Goal: Task Accomplishment & Management: Complete application form

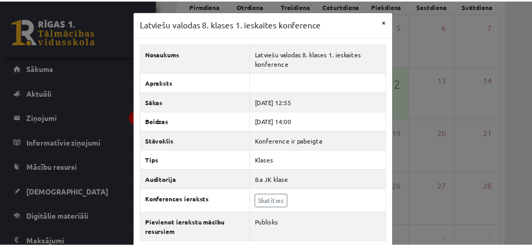
scroll to position [103, 0]
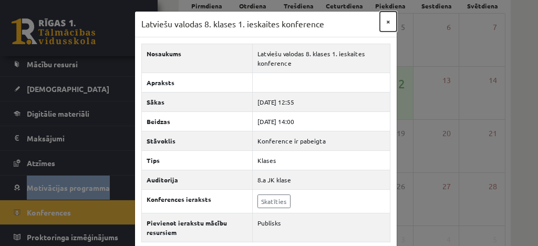
click at [386, 23] on button "×" at bounding box center [388, 22] width 17 height 20
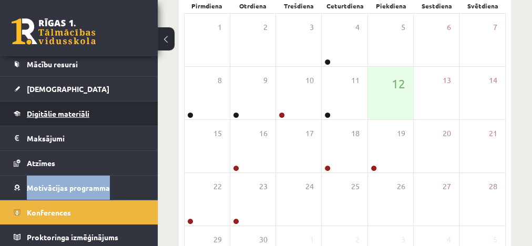
click at [43, 110] on span "Digitālie materiāli" at bounding box center [58, 113] width 63 height 9
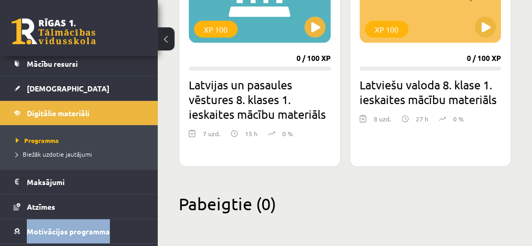
scroll to position [96, 0]
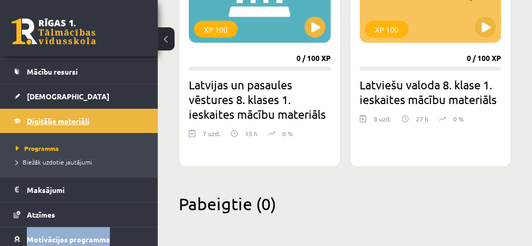
click at [77, 118] on span "Digitālie materiāli" at bounding box center [58, 120] width 63 height 9
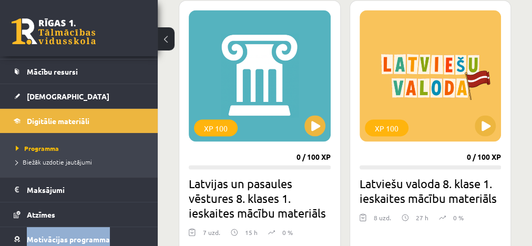
scroll to position [974, 0]
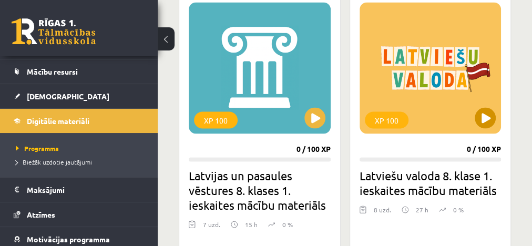
click at [410, 97] on div "XP 100" at bounding box center [430, 67] width 142 height 131
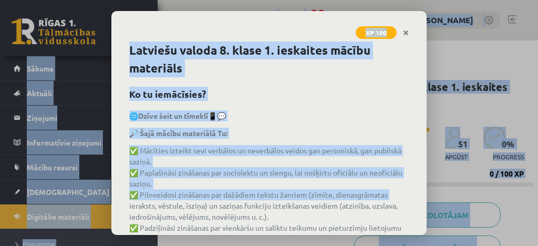
click at [331, 110] on p "🌐 Dzīve šeit un tīmeklī 📱💬" at bounding box center [269, 115] width 280 height 11
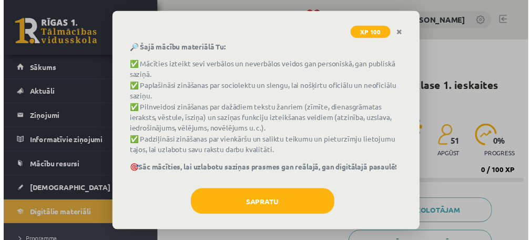
scroll to position [91, 0]
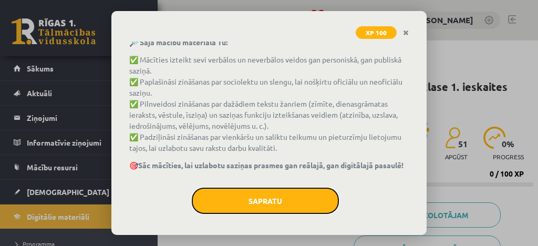
click at [270, 205] on button "Sapratu" at bounding box center [265, 201] width 147 height 26
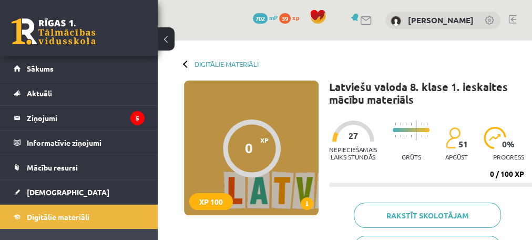
click at [243, 153] on div at bounding box center [252, 148] width 58 height 58
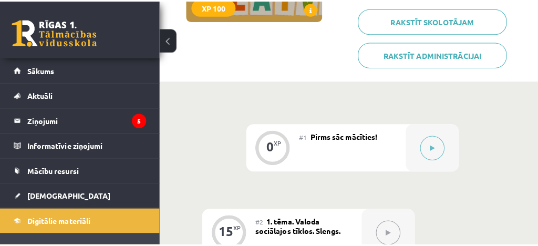
scroll to position [201, 0]
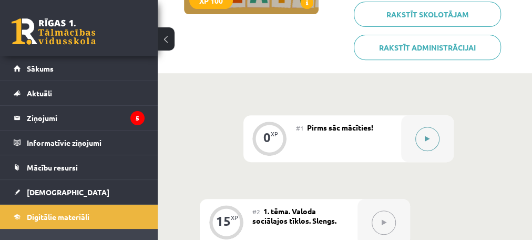
click at [425, 138] on icon at bounding box center [427, 139] width 5 height 6
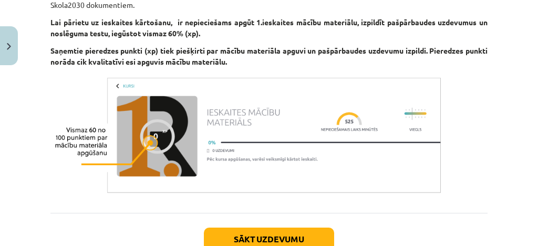
scroll to position [924, 0]
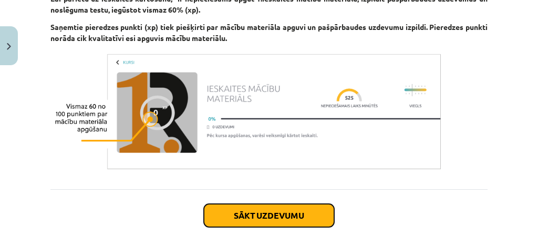
click at [264, 204] on button "Sākt uzdevumu" at bounding box center [269, 215] width 130 height 23
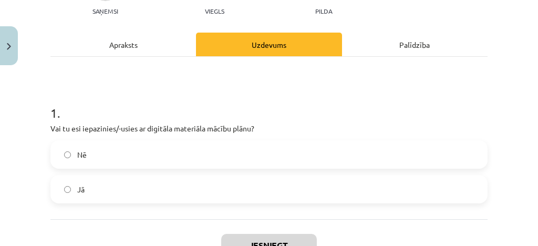
scroll to position [135, 0]
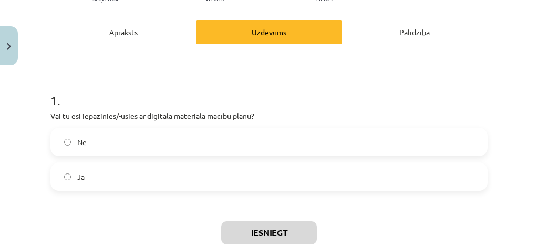
click at [81, 179] on span "Jā" at bounding box center [80, 176] width 7 height 11
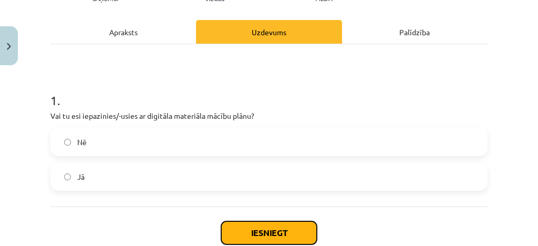
click at [255, 236] on button "Iesniegt" at bounding box center [269, 232] width 96 height 23
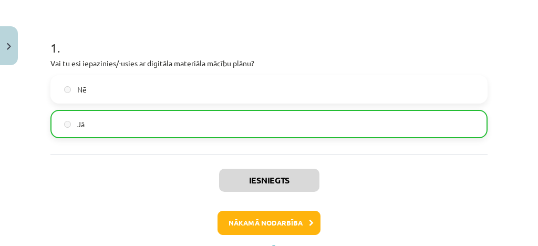
scroll to position [191, 0]
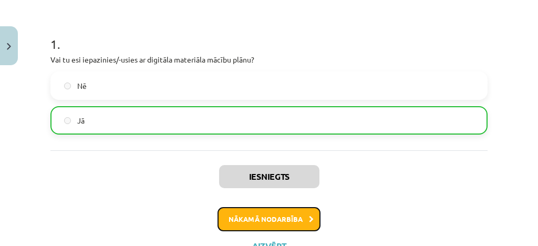
click at [249, 220] on button "Nākamā nodarbība" at bounding box center [269, 219] width 103 height 24
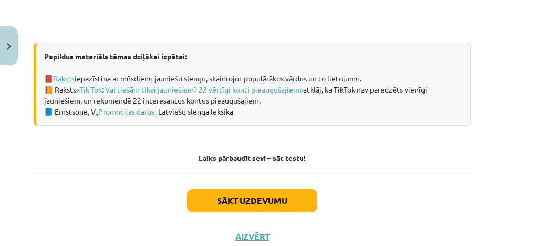
scroll to position [776, 18]
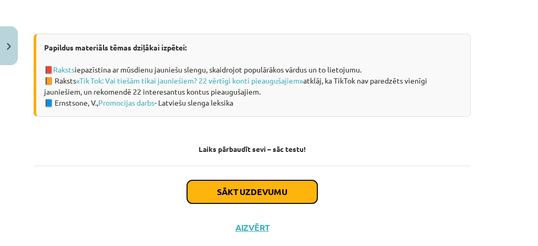
click at [245, 185] on button "Sākt uzdevumu" at bounding box center [252, 191] width 130 height 23
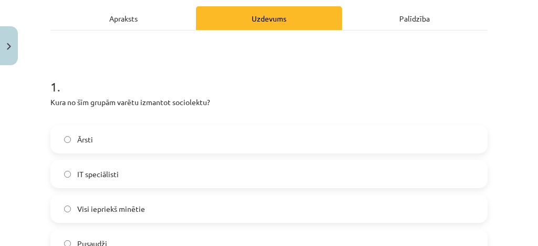
scroll to position [180, 0]
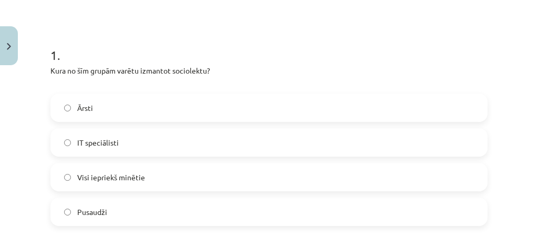
click at [74, 105] on label "Ārsti" at bounding box center [268, 108] width 435 height 26
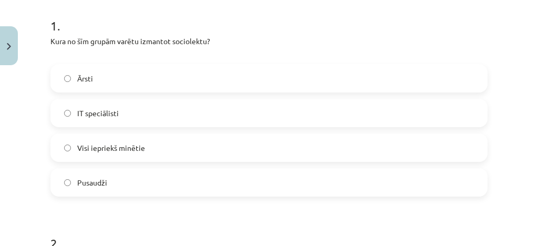
scroll to position [214, 0]
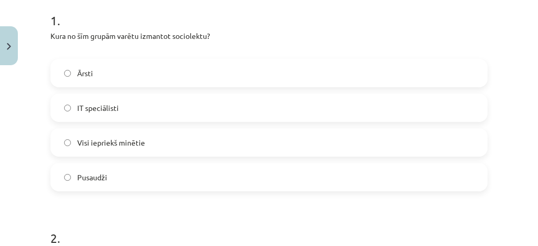
click at [74, 142] on label "Visi iepriekš minētie" at bounding box center [268, 142] width 435 height 26
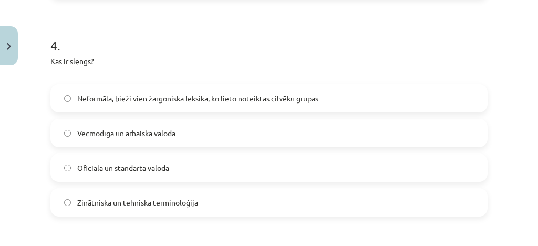
scroll to position [838, 0]
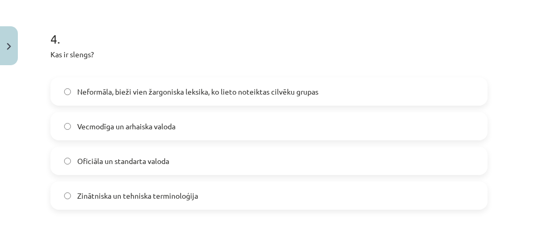
click at [74, 89] on label "Neformāla, bieži vien žargoniska leksika, ko lieto noteiktas cilvēku grupas" at bounding box center [268, 91] width 435 height 26
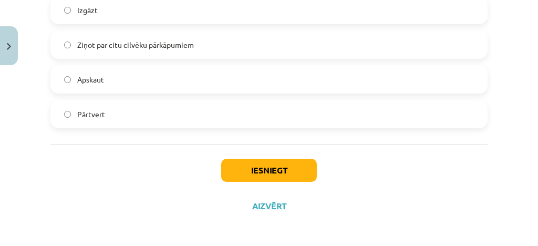
scroll to position [1138, 0]
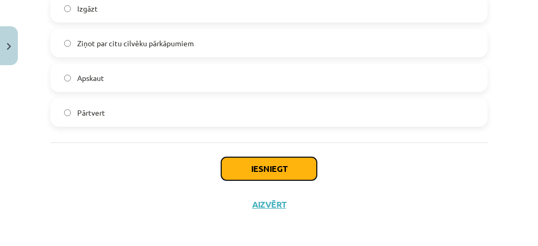
click at [266, 173] on button "Iesniegt" at bounding box center [269, 168] width 96 height 23
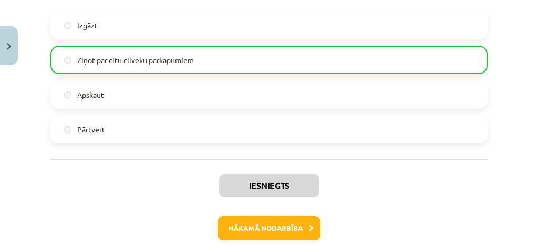
scroll to position [1123, 0]
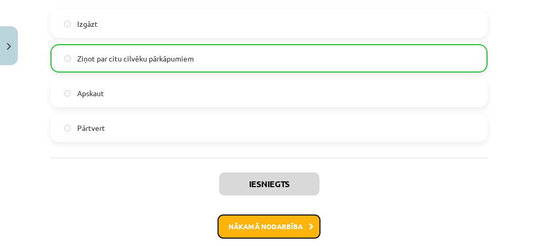
click at [273, 223] on button "Nākamā nodarbība" at bounding box center [269, 226] width 103 height 24
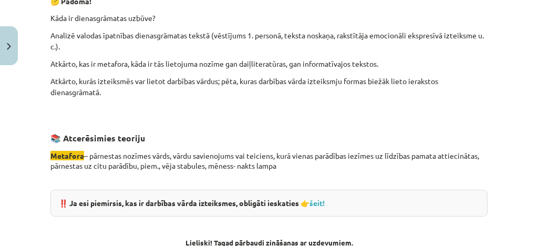
scroll to position [1067, 0]
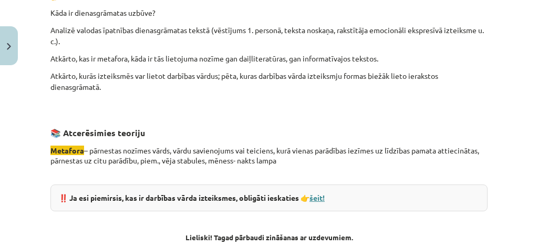
click at [325, 194] on link "šeit!" at bounding box center [316, 197] width 15 height 9
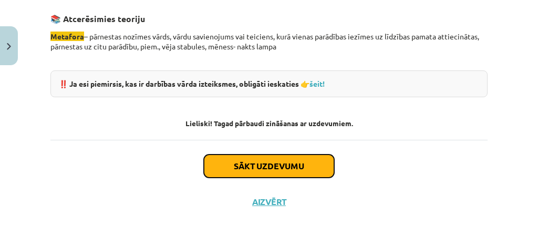
click at [300, 160] on button "Sākt uzdevumu" at bounding box center [269, 165] width 130 height 23
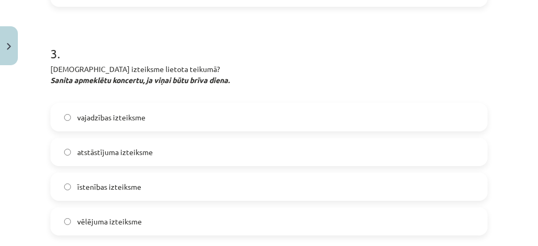
scroll to position [647, 0]
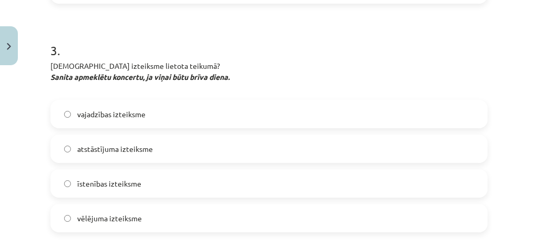
click at [71, 218] on label "vēlējuma izteiksme" at bounding box center [268, 218] width 435 height 26
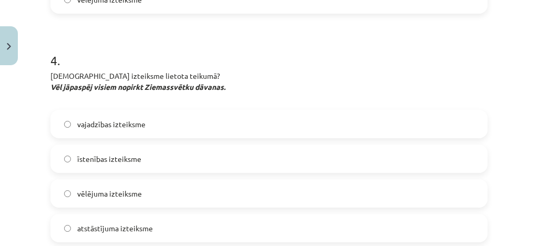
scroll to position [883, 0]
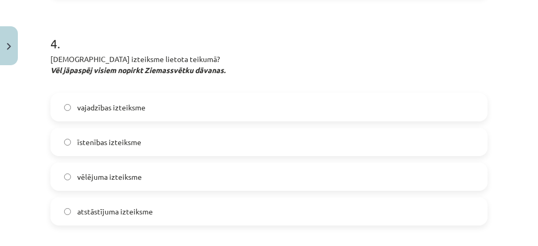
click at [71, 106] on label "vajadzības izteiksme" at bounding box center [268, 107] width 435 height 26
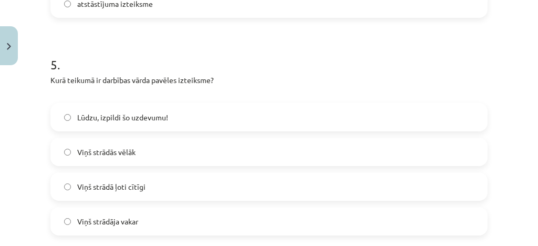
scroll to position [1099, 0]
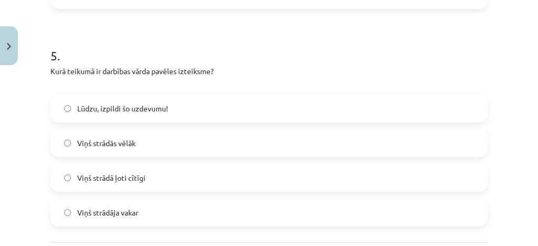
click at [126, 108] on span "Lūdzu, izpildi šo uzdevumu!" at bounding box center [122, 108] width 91 height 11
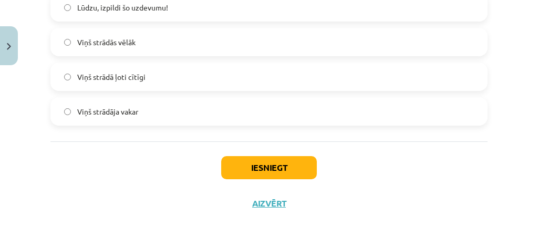
scroll to position [1201, 0]
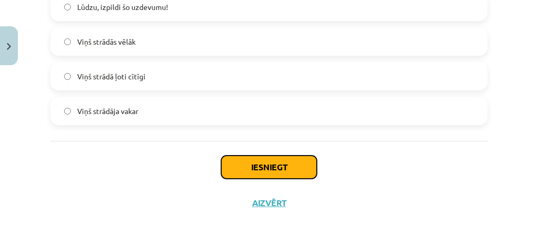
click at [247, 165] on button "Iesniegt" at bounding box center [269, 167] width 96 height 23
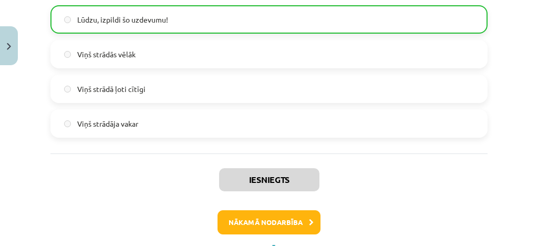
scroll to position [1233, 0]
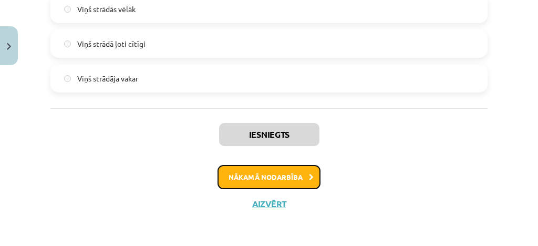
click at [270, 176] on button "Nākamā nodarbība" at bounding box center [269, 177] width 103 height 24
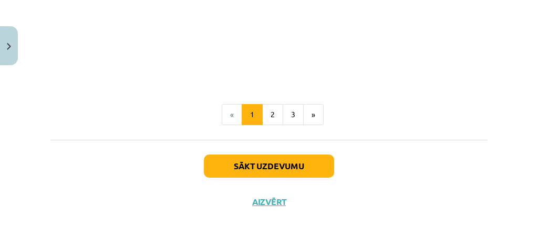
scroll to position [685, 0]
click at [271, 112] on button "2" at bounding box center [272, 114] width 21 height 21
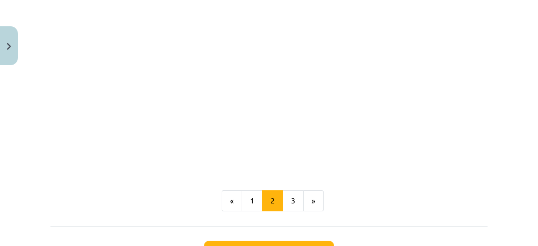
scroll to position [422, 0]
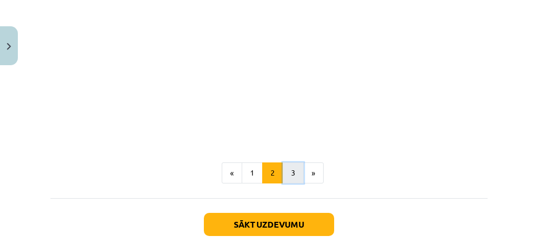
click at [286, 169] on button "3" at bounding box center [293, 172] width 21 height 21
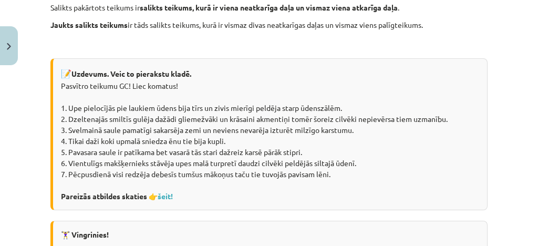
scroll to position [411, 0]
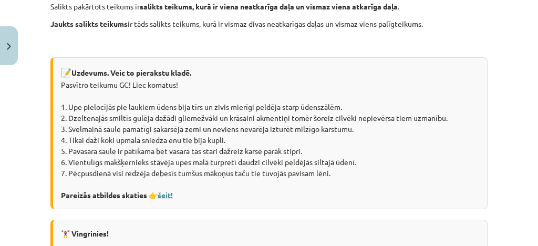
click at [173, 193] on link "šeit!" at bounding box center [165, 194] width 15 height 9
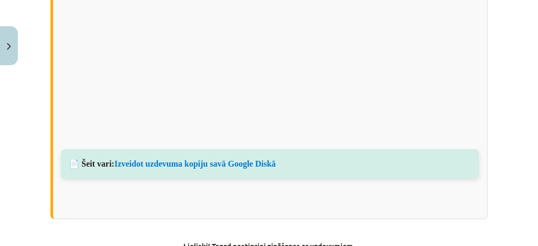
scroll to position [866, 0]
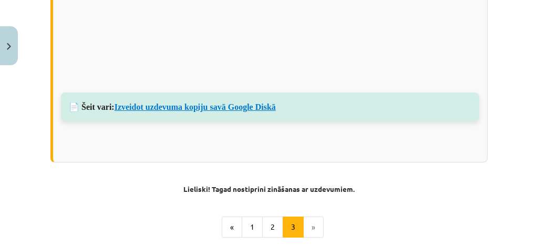
click at [192, 102] on link "Izveidot uzdevuma kopiju savā Google Diskā" at bounding box center [195, 106] width 161 height 9
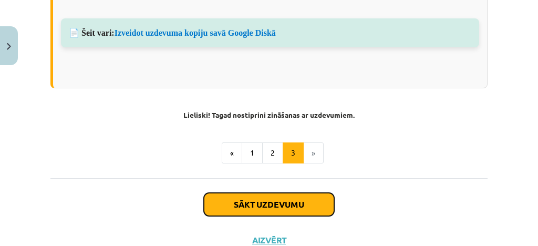
click at [238, 199] on button "Sākt uzdevumu" at bounding box center [269, 204] width 130 height 23
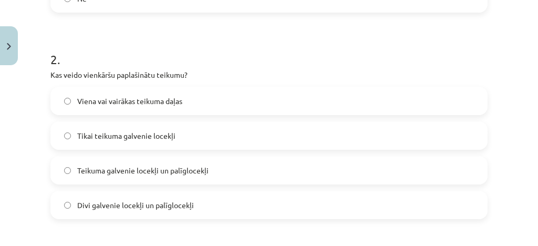
scroll to position [334, 0]
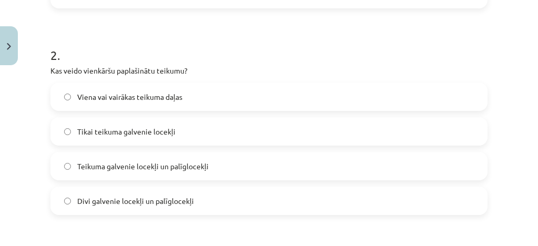
click at [63, 166] on label "Teikuma galvenie locekļi un palīglocekļi" at bounding box center [268, 166] width 435 height 26
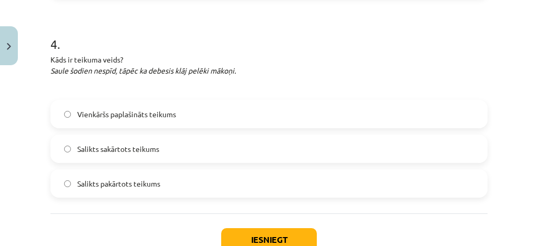
scroll to position [726, 0]
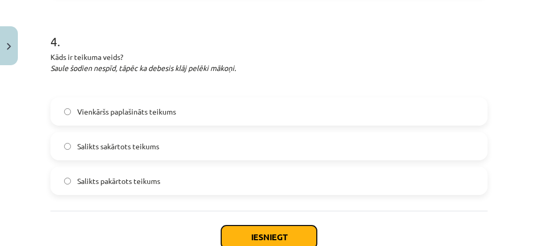
click at [269, 231] on button "Iesniegt" at bounding box center [269, 236] width 96 height 23
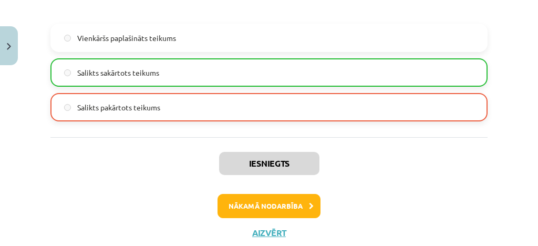
scroll to position [821, 0]
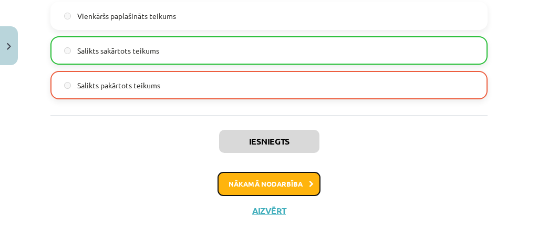
click at [272, 190] on button "Nākamā nodarbība" at bounding box center [269, 184] width 103 height 24
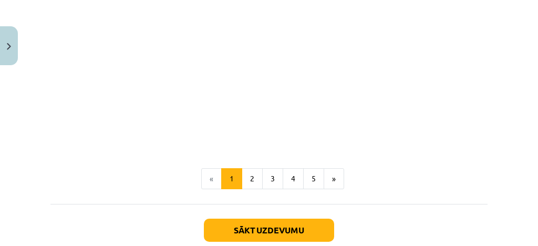
scroll to position [493, 0]
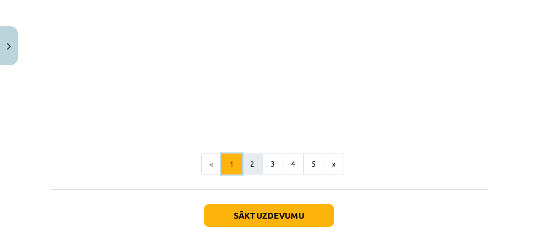
click at [239, 164] on button "1" at bounding box center [231, 163] width 21 height 21
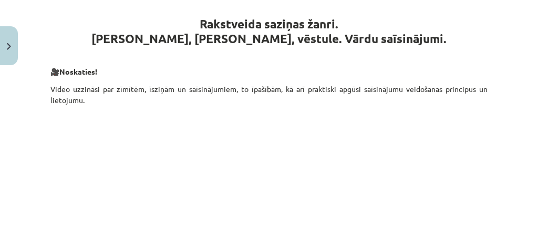
scroll to position [204, 0]
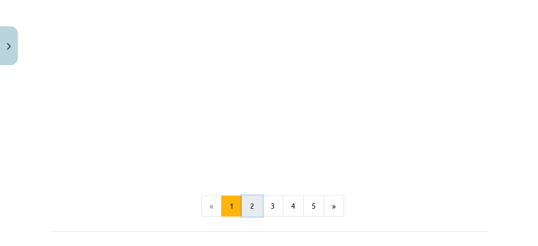
click at [247, 202] on button "2" at bounding box center [252, 205] width 21 height 21
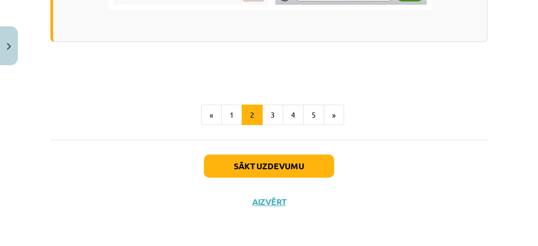
scroll to position [979, 0]
click at [273, 122] on button "3" at bounding box center [272, 115] width 21 height 21
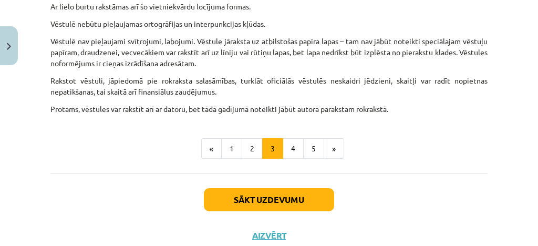
scroll to position [1158, 0]
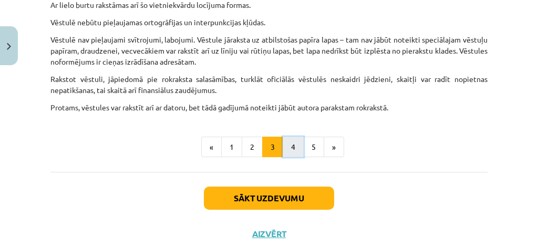
click at [291, 139] on button "4" at bounding box center [293, 147] width 21 height 21
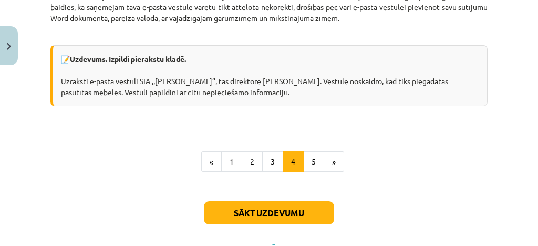
scroll to position [867, 0]
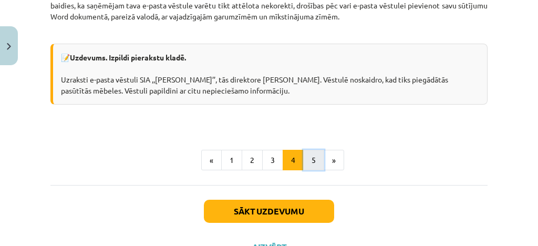
click at [311, 166] on button "5" at bounding box center [313, 160] width 21 height 21
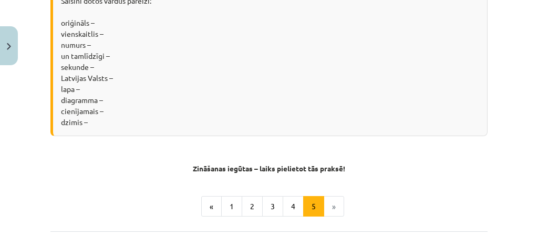
scroll to position [971, 0]
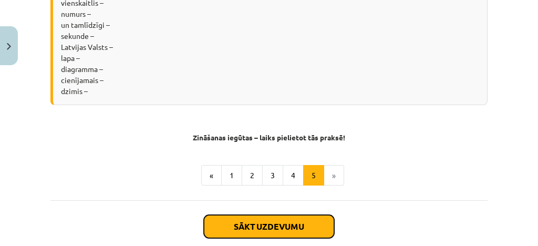
click at [249, 228] on button "Sākt uzdevumu" at bounding box center [269, 226] width 130 height 23
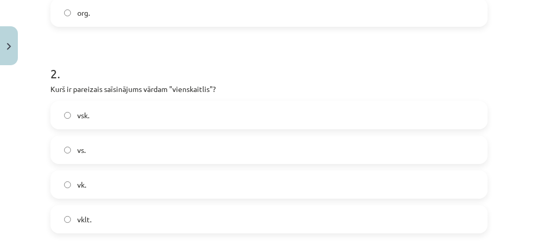
scroll to position [388, 0]
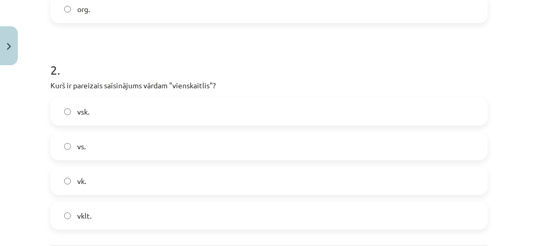
click at [68, 106] on label "vsk." at bounding box center [268, 111] width 435 height 26
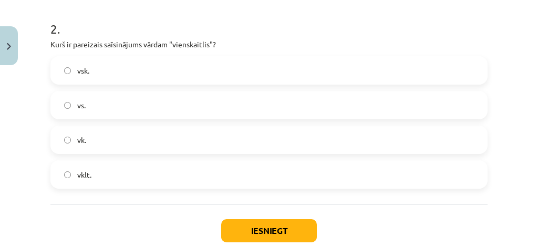
scroll to position [460, 0]
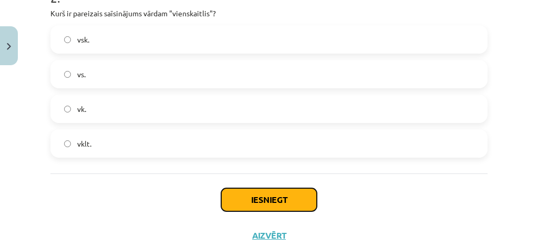
click at [275, 203] on button "Iesniegt" at bounding box center [269, 199] width 96 height 23
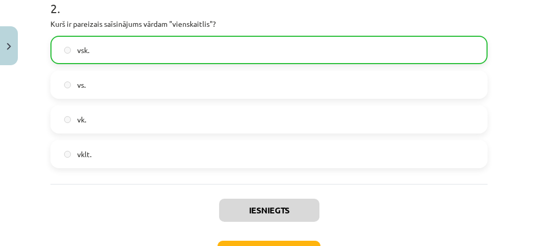
scroll to position [526, 0]
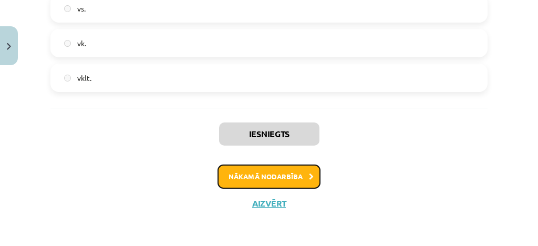
click at [255, 173] on button "Nākamā nodarbība" at bounding box center [269, 176] width 103 height 24
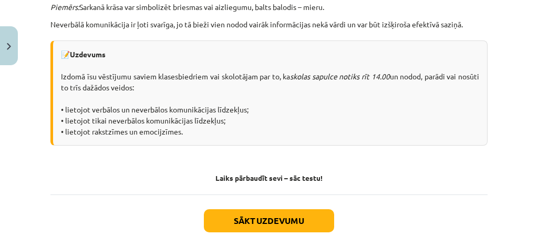
scroll to position [848, 0]
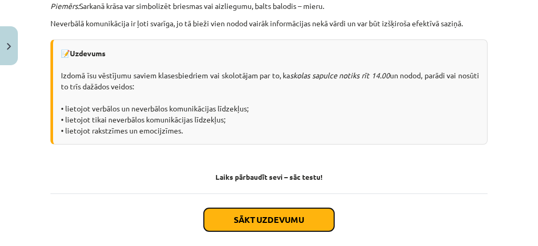
click at [287, 223] on button "Sākt uzdevumu" at bounding box center [269, 219] width 130 height 23
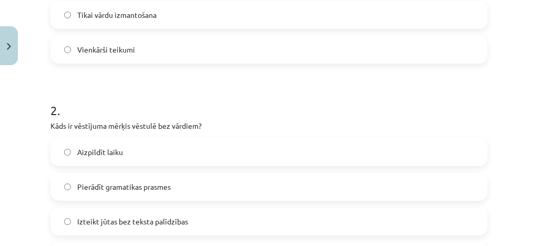
scroll to position [349, 0]
click at [71, 215] on label "Izteikt jūtas bez teksta palīdzības" at bounding box center [268, 220] width 435 height 26
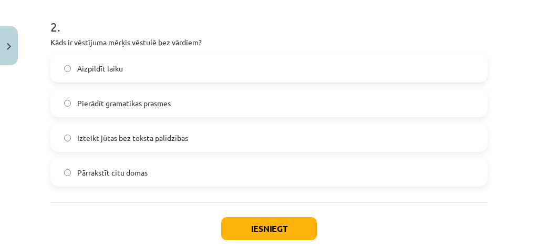
scroll to position [435, 0]
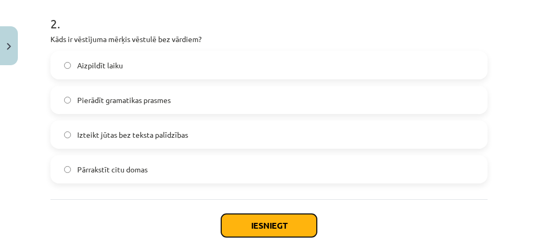
click at [299, 221] on button "Iesniegt" at bounding box center [269, 225] width 96 height 23
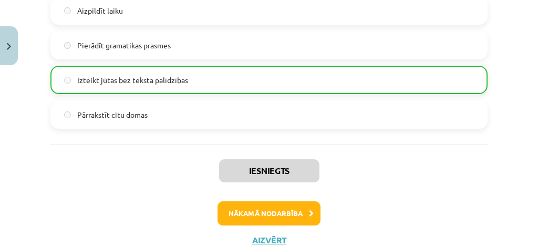
scroll to position [526, 0]
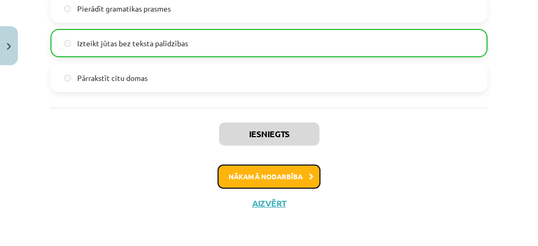
click at [237, 172] on button "Nākamā nodarbība" at bounding box center [269, 176] width 103 height 24
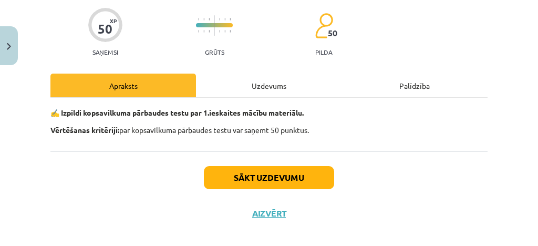
scroll to position [91, 0]
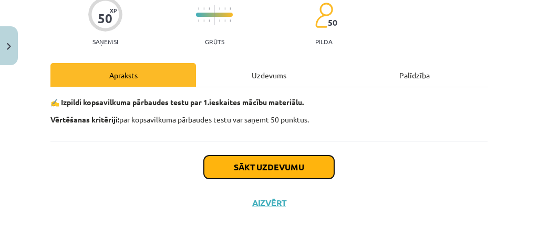
click at [274, 170] on button "Sākt uzdevumu" at bounding box center [269, 167] width 130 height 23
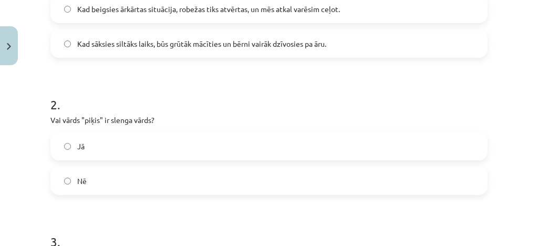
scroll to position [324, 0]
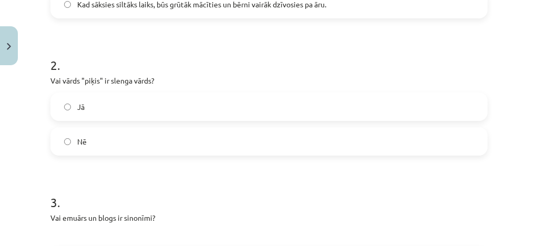
click at [71, 143] on label "Nē" at bounding box center [268, 141] width 435 height 26
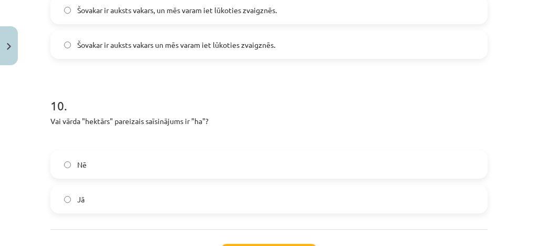
scroll to position [1497, 0]
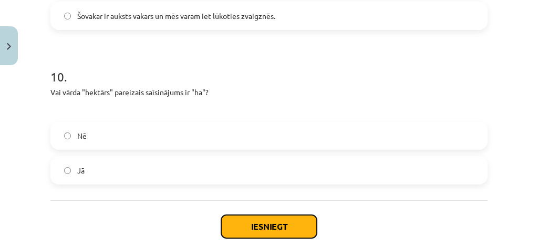
click at [258, 226] on button "Iesniegt" at bounding box center [269, 226] width 96 height 23
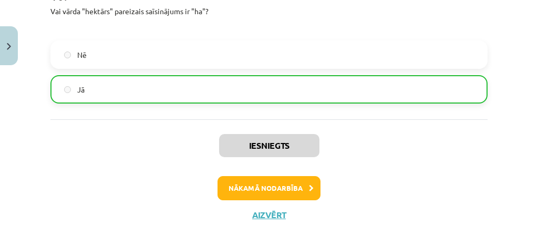
scroll to position [1589, 0]
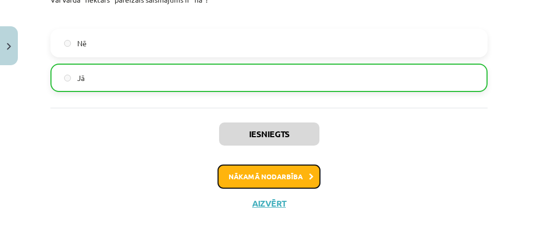
click at [256, 169] on button "Nākamā nodarbība" at bounding box center [269, 176] width 103 height 24
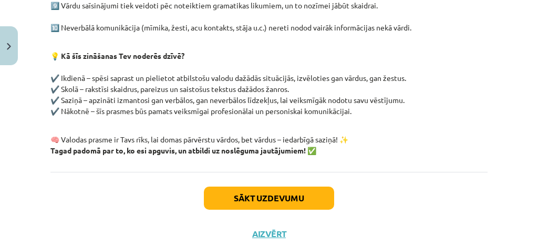
scroll to position [405, 0]
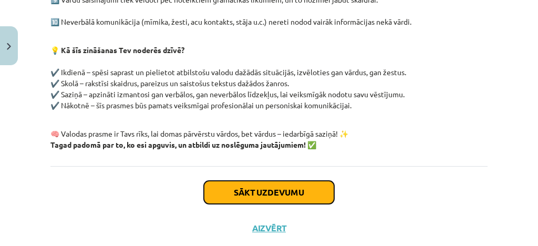
click at [288, 190] on button "Sākt uzdevumu" at bounding box center [269, 192] width 130 height 23
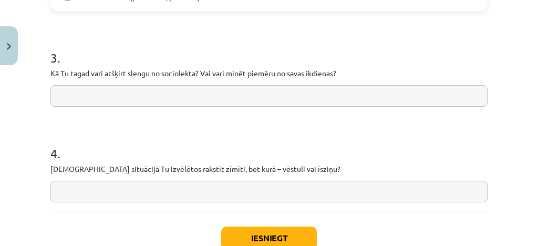
scroll to position [903, 0]
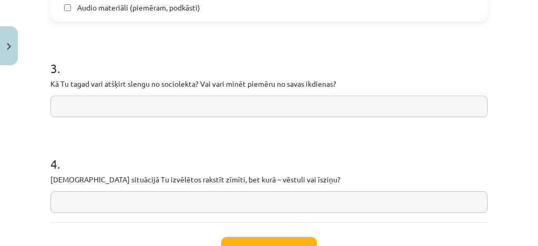
click at [143, 107] on input "text" at bounding box center [268, 107] width 437 height 22
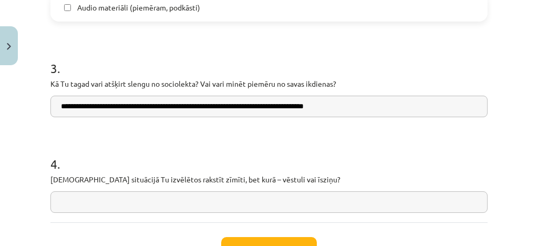
type input "**********"
click at [91, 194] on input "text" at bounding box center [268, 202] width 437 height 22
click at [70, 204] on input "**********" at bounding box center [268, 202] width 437 height 22
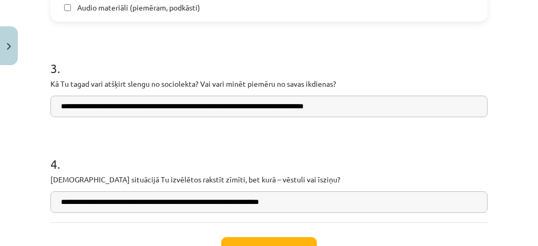
type input "**********"
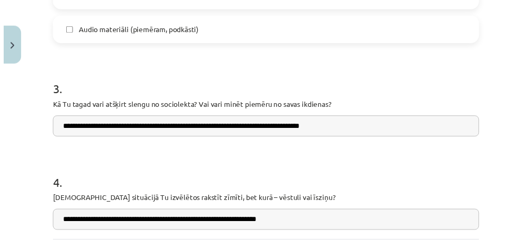
scroll to position [984, 0]
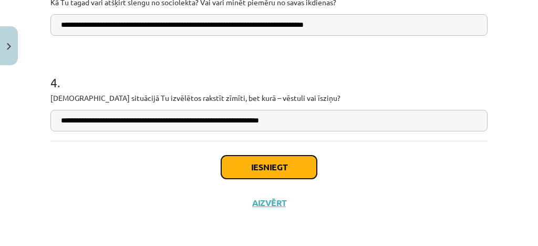
click at [275, 163] on button "Iesniegt" at bounding box center [269, 167] width 96 height 23
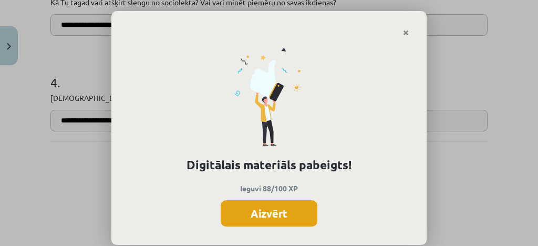
click at [267, 213] on button "Aizvērt" at bounding box center [269, 213] width 97 height 26
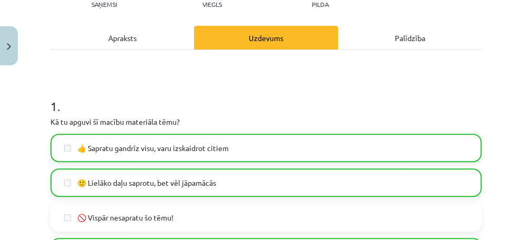
scroll to position [0, 0]
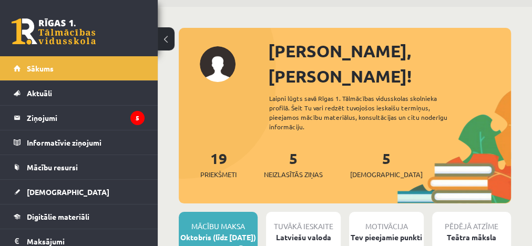
scroll to position [95, 0]
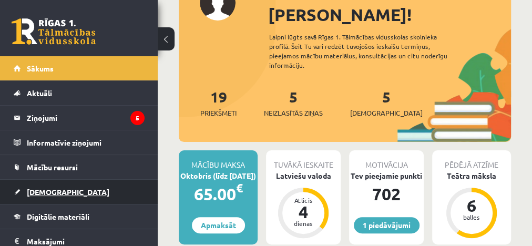
click at [48, 193] on span "[DEMOGRAPHIC_DATA]" at bounding box center [68, 191] width 82 height 9
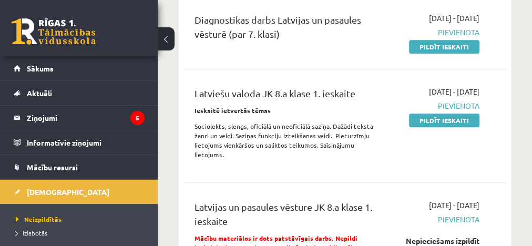
scroll to position [482, 0]
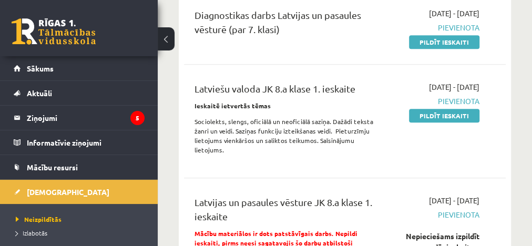
drag, startPoint x: 446, startPoint y: 118, endPoint x: 297, endPoint y: 47, distance: 164.8
click at [446, 118] on link "Pildīt ieskaiti" at bounding box center [444, 116] width 70 height 14
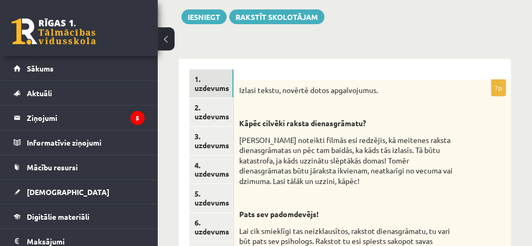
scroll to position [168, 0]
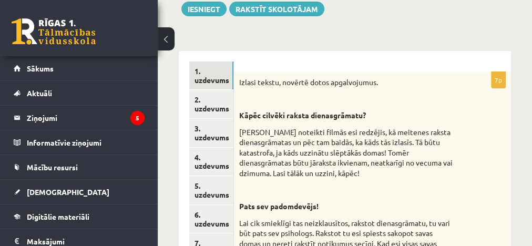
click at [264, 84] on p "Izlasi tekstu, novērtē dotos apgalvojumus." at bounding box center [346, 82] width 214 height 11
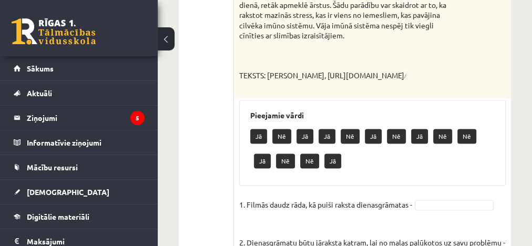
scroll to position [902, 0]
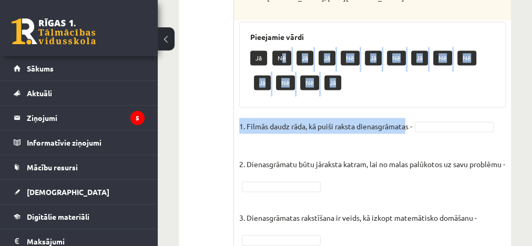
drag, startPoint x: 283, startPoint y: 66, endPoint x: 407, endPoint y: 133, distance: 141.8
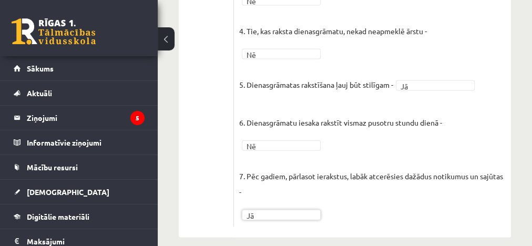
scroll to position [1154, 0]
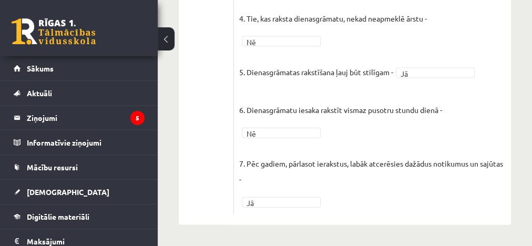
click at [375, 202] on fieldset "1. Filmās daudz rāda, kā puiši raksta dienasgrāmatas - Nē ** 2. Dienasgrāmatu b…" at bounding box center [372, 37] width 266 height 344
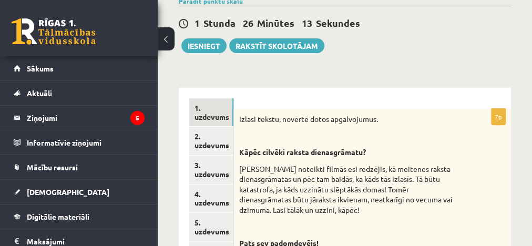
scroll to position [156, 0]
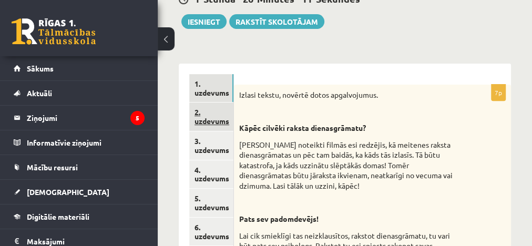
click at [210, 113] on link "2. uzdevums" at bounding box center [211, 116] width 44 height 28
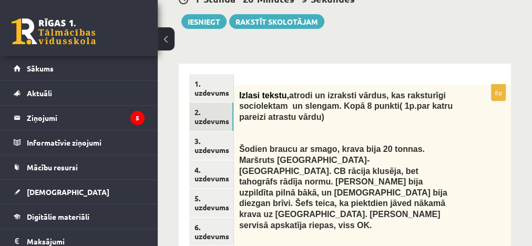
scroll to position [0, 0]
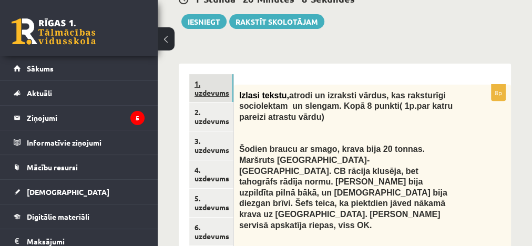
click at [213, 89] on link "1. uzdevums" at bounding box center [211, 88] width 44 height 28
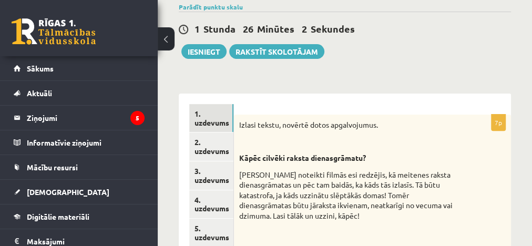
scroll to position [122, 0]
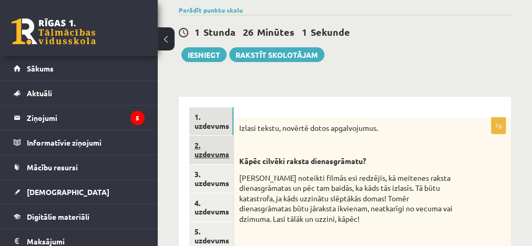
click at [207, 150] on link "2. uzdevums" at bounding box center [211, 150] width 44 height 28
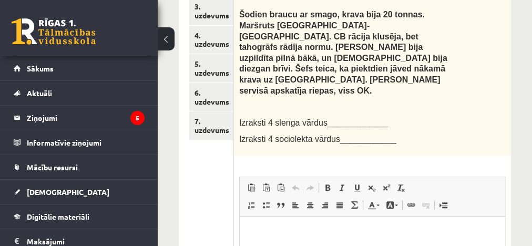
scroll to position [296, 0]
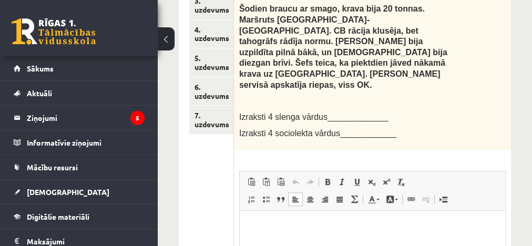
click at [259, 218] on html at bounding box center [371, 226] width 265 height 32
click at [297, 222] on p "**********" at bounding box center [372, 226] width 245 height 11
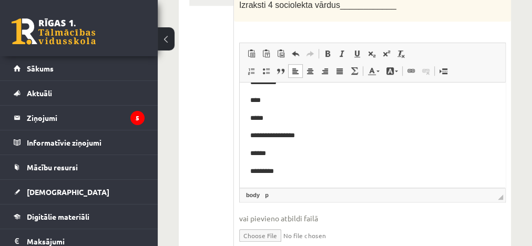
scroll to position [430, 0]
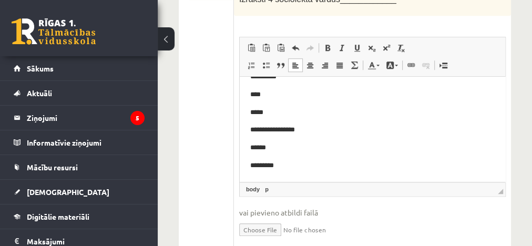
click at [305, 132] on p "**********" at bounding box center [369, 129] width 238 height 11
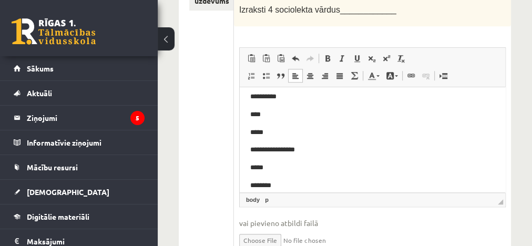
scroll to position [0, 0]
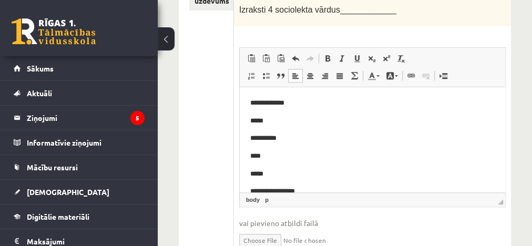
drag, startPoint x: 501, startPoint y: 161, endPoint x: 765, endPoint y: 176, distance: 263.6
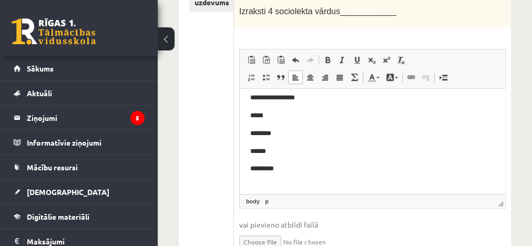
scroll to position [104, 0]
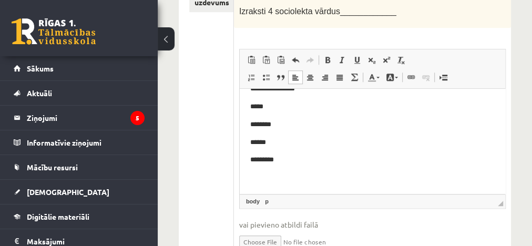
click at [248, 144] on html "**********" at bounding box center [371, 88] width 265 height 209
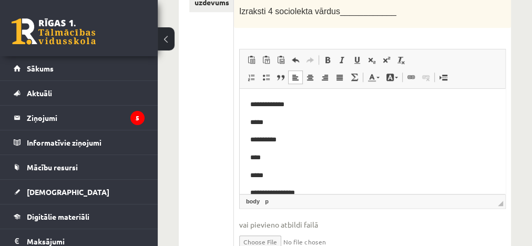
drag, startPoint x: 499, startPoint y: 177, endPoint x: 758, endPoint y: 175, distance: 258.5
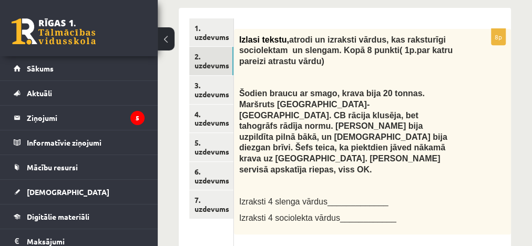
scroll to position [207, 0]
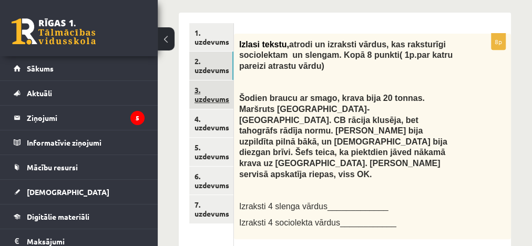
click at [220, 95] on link "3. uzdevums" at bounding box center [211, 94] width 44 height 28
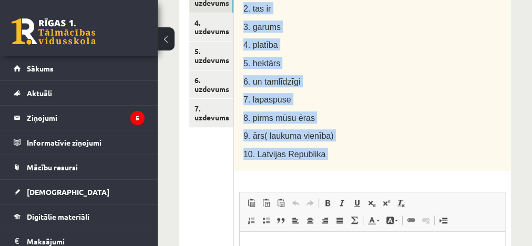
scroll to position [372, 0]
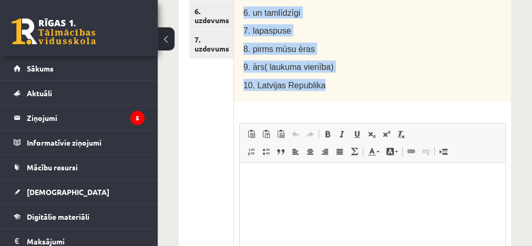
drag, startPoint x: 244, startPoint y: 99, endPoint x: 338, endPoint y: 82, distance: 95.5
copy div "1. daudzskaitlis 2. tas ir 3. garums 4. platība 5. hektārs 6. un tamlīdzīgi 7. …"
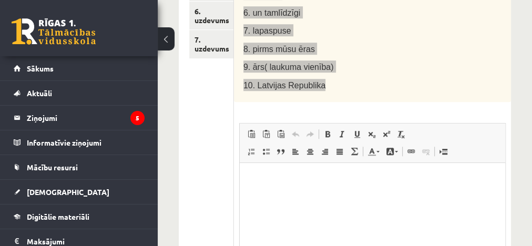
click at [272, 182] on p "Bagātinātā teksta redaktors, wiswyg-editor-user-answer-47024977382760" at bounding box center [372, 178] width 244 height 11
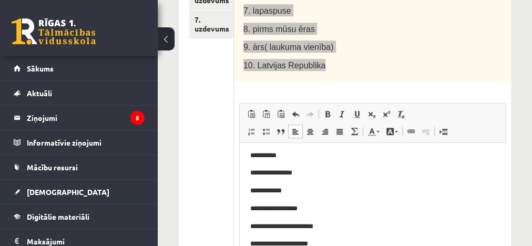
scroll to position [0, 0]
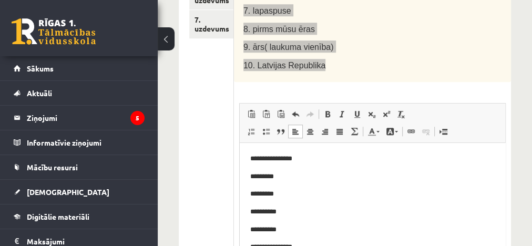
click at [318, 161] on p "**********" at bounding box center [369, 158] width 238 height 11
click at [282, 173] on p "*********" at bounding box center [369, 176] width 238 height 11
click at [297, 193] on p "*********" at bounding box center [369, 193] width 238 height 11
click at [290, 210] on p "**********" at bounding box center [369, 211] width 238 height 11
click at [287, 233] on p "**********" at bounding box center [369, 229] width 238 height 11
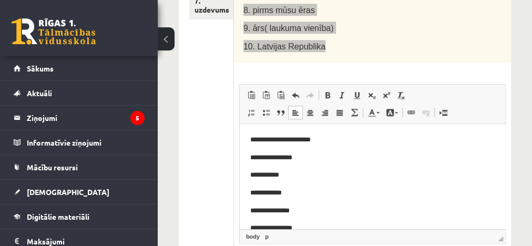
scroll to position [411, 0]
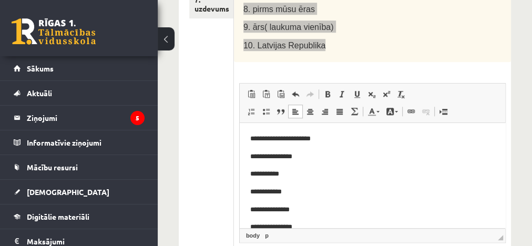
click at [309, 173] on p "**********" at bounding box center [369, 173] width 238 height 11
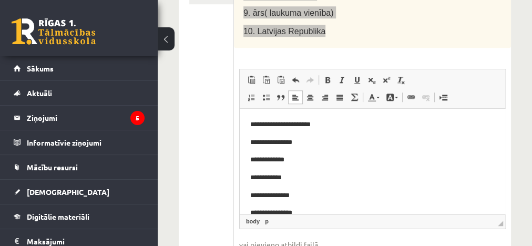
scroll to position [441, 0]
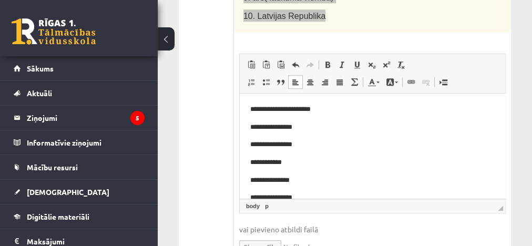
click at [298, 159] on p "**********" at bounding box center [369, 162] width 238 height 11
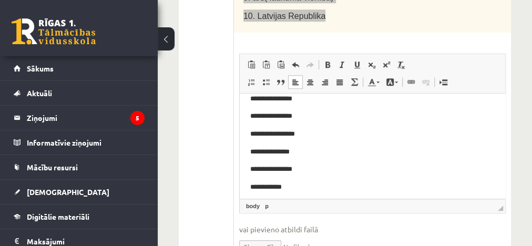
scroll to position [34, 0]
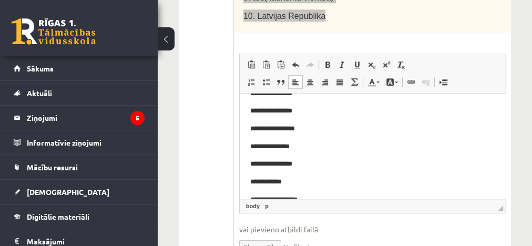
click at [305, 163] on p "**********" at bounding box center [369, 163] width 238 height 11
click at [305, 184] on p "**********" at bounding box center [369, 181] width 238 height 11
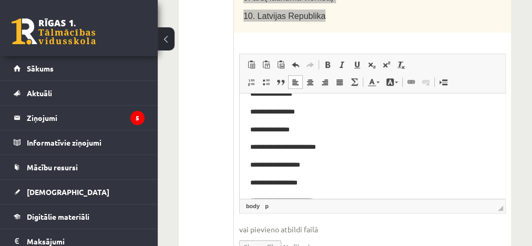
scroll to position [67, 0]
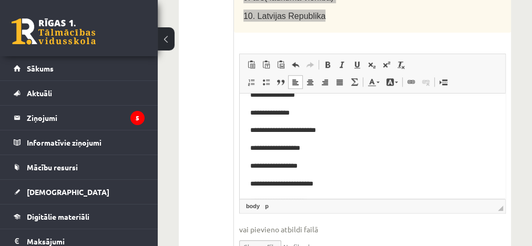
click at [337, 163] on p "**********" at bounding box center [369, 165] width 238 height 11
click at [331, 182] on p "**********" at bounding box center [369, 183] width 238 height 11
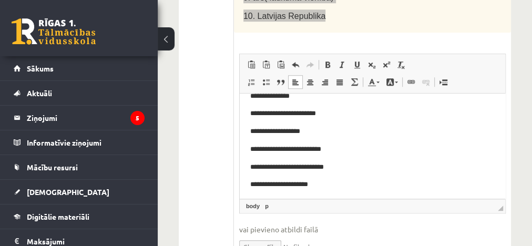
scroll to position [86, 0]
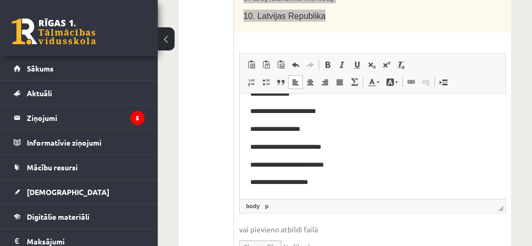
click at [342, 181] on p "**********" at bounding box center [369, 182] width 238 height 11
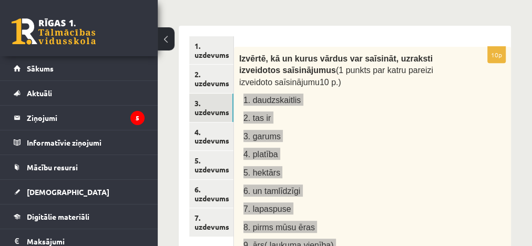
scroll to position [192, 0]
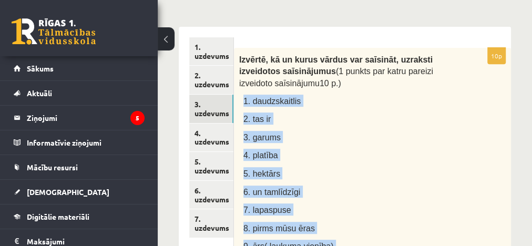
click at [392, 120] on p "2. tas ir" at bounding box center [348, 118] width 210 height 12
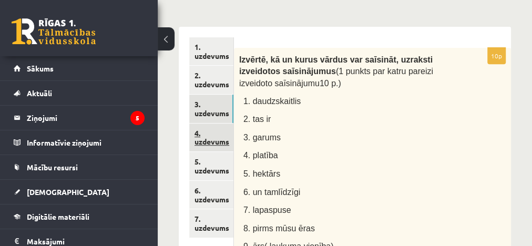
click at [213, 143] on link "4. uzdevums" at bounding box center [211, 137] width 44 height 28
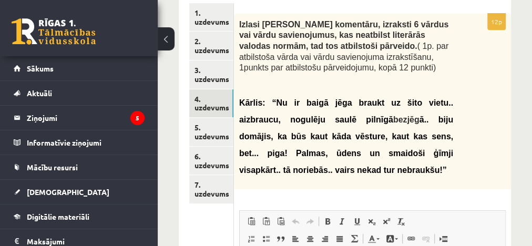
scroll to position [225, 0]
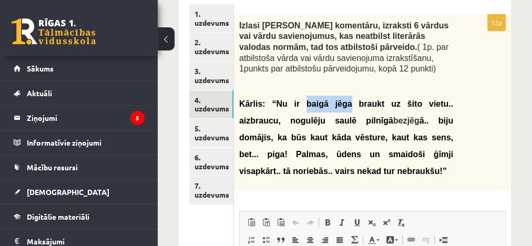
drag, startPoint x: 294, startPoint y: 102, endPoint x: 328, endPoint y: 107, distance: 34.4
click at [328, 107] on span "Kārlis: “Nu ir baigā jēga braukt uz šito vietu.. aizbraucu, nogulēju saulē piln…" at bounding box center [346, 112] width 214 height 26
copy span "baigā jēga"
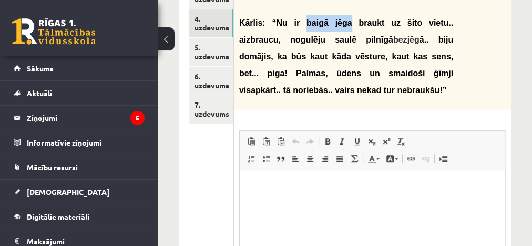
scroll to position [316, 0]
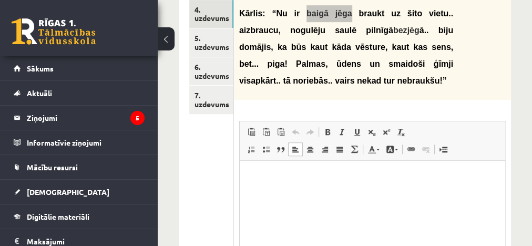
click at [303, 178] on p "Bagātinātā teksta redaktors, wiswyg-editor-user-answer-47024752187040" at bounding box center [372, 176] width 244 height 11
paste body "Bagātinātā teksta redaktors, wiswyg-editor-user-answer-47024752187040"
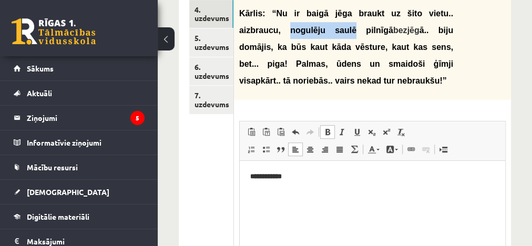
drag, startPoint x: 240, startPoint y: 30, endPoint x: 290, endPoint y: 30, distance: 49.9
click at [290, 30] on span "Kārlis: “Nu ir baigā jēga braukt uz šito vietu.. aizbraucu, nogulēju saulē piln…" at bounding box center [346, 22] width 214 height 26
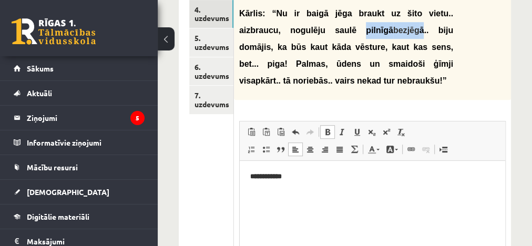
drag, startPoint x: 296, startPoint y: 30, endPoint x: 348, endPoint y: 34, distance: 52.2
click at [348, 34] on span "Kārlis: “Nu ir baigā jēga braukt uz šito vietu.. aizbraucu, nogulēju saulē piln…" at bounding box center [346, 47] width 214 height 76
copy span "pilnīgā bezjēg ā"
click at [256, 189] on html "**********" at bounding box center [371, 177] width 265 height 32
click at [314, 176] on p "**********" at bounding box center [372, 176] width 244 height 11
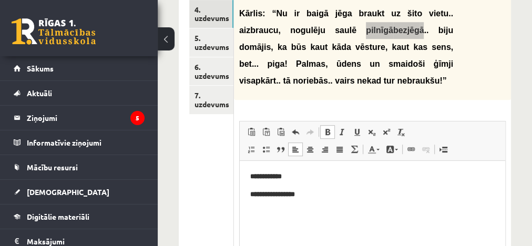
click at [297, 179] on p "**********" at bounding box center [372, 176] width 244 height 11
click at [321, 192] on p "******* *********" at bounding box center [372, 194] width 244 height 11
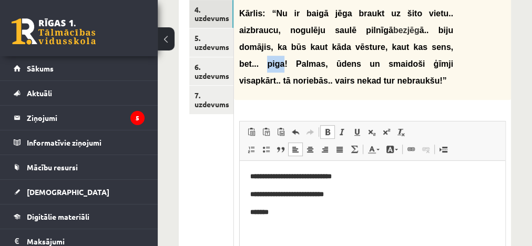
drag, startPoint x: 368, startPoint y: 47, endPoint x: 383, endPoint y: 50, distance: 15.0
click at [383, 50] on span "ā.. biju domājis, ka būs kaut kāda vēsture, kaut kas sens, bet... piga! Palmas,…" at bounding box center [346, 55] width 214 height 59
copy span "piga"
click at [264, 214] on p "Bagātinātā teksta redaktors, wiswyg-editor-user-answer-47024752187040" at bounding box center [372, 212] width 244 height 11
click at [350, 64] on span "ā.. biju domājis, ka būs kaut kāda vēsture, kaut kas sens, bet... piga! Palmas,…" at bounding box center [346, 55] width 214 height 59
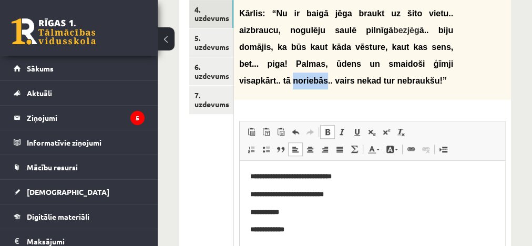
drag, startPoint x: 353, startPoint y: 64, endPoint x: 383, endPoint y: 70, distance: 30.2
click at [383, 70] on p "Kārlis: “Nu ir baigā jēga braukt uz šito vietu.. aizbraucu, nogulēju saulē piln…" at bounding box center [346, 47] width 214 height 84
copy span "noriebās"
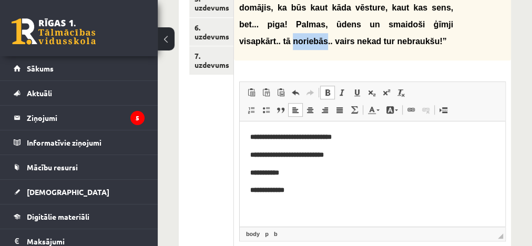
scroll to position [371, 0]
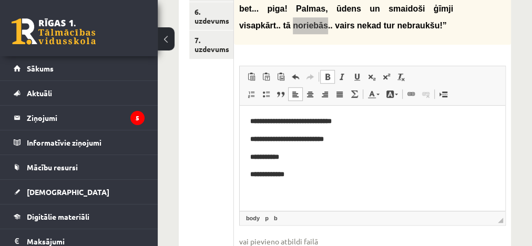
click at [251, 191] on html "**********" at bounding box center [371, 148] width 265 height 85
click at [307, 172] on p "**********" at bounding box center [372, 174] width 244 height 11
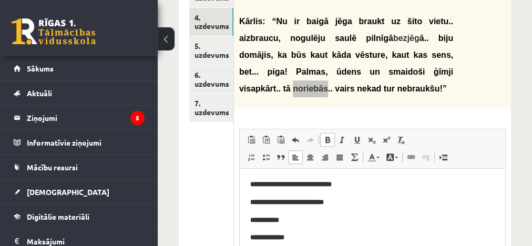
scroll to position [320, 0]
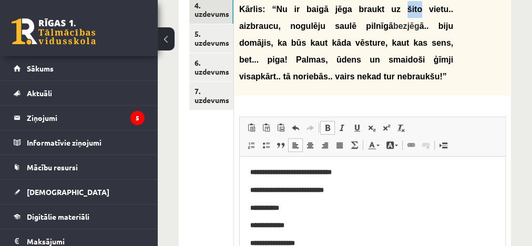
drag, startPoint x: 372, startPoint y: 8, endPoint x: 386, endPoint y: 13, distance: 15.5
click at [386, 13] on span "Kārlis: “Nu ir baigā jēga braukt uz šito vietu.. aizbraucu, nogulēju saulē piln…" at bounding box center [346, 18] width 214 height 26
copy span "šito"
click at [353, 172] on p "**********" at bounding box center [372, 172] width 244 height 11
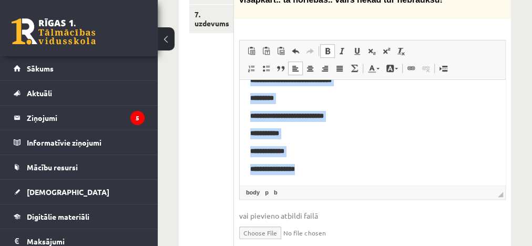
scroll to position [440, 0]
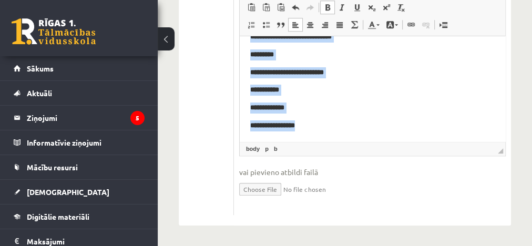
drag, startPoint x: 247, startPoint y: 51, endPoint x: 321, endPoint y: 123, distance: 103.3
click at [321, 123] on html "**********" at bounding box center [371, 81] width 265 height 121
click at [326, 7] on span at bounding box center [327, 7] width 8 height 8
click at [350, 124] on p "**********" at bounding box center [369, 125] width 238 height 11
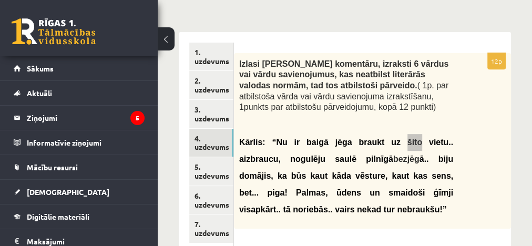
scroll to position [182, 0]
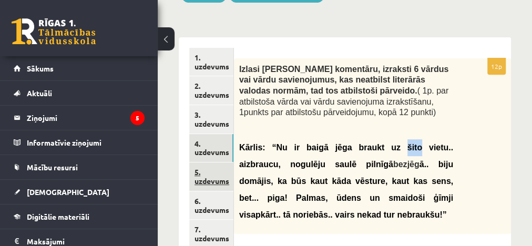
click at [217, 181] on link "5. uzdevums" at bounding box center [211, 176] width 44 height 28
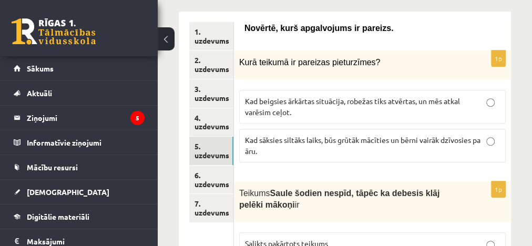
scroll to position [211, 0]
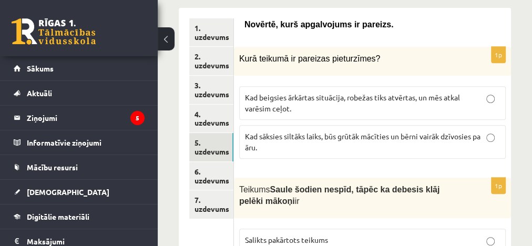
click at [495, 136] on p "Kad sāksies siltāks laiks, būs grūtāk mācīties un bērni vairāk dzīvosies pa āru." at bounding box center [372, 142] width 255 height 22
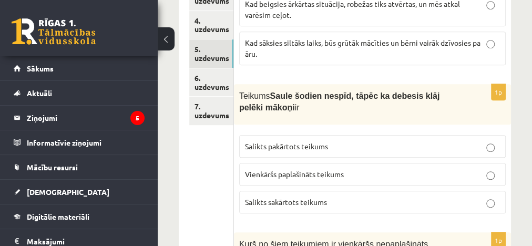
scroll to position [312, 0]
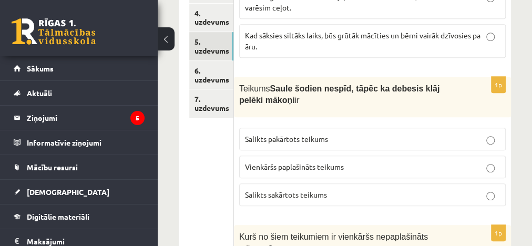
click at [497, 194] on p "Salikts sakārtots teikums" at bounding box center [372, 194] width 255 height 11
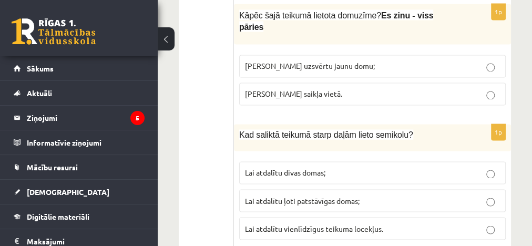
scroll to position [817, 0]
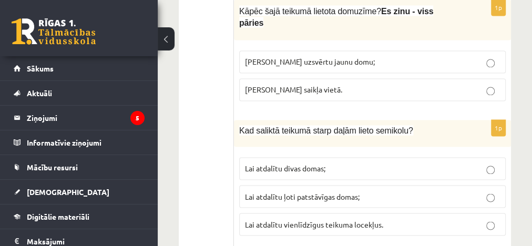
click at [494, 191] on p "Lai atdalītu ļoti patstāvīgas domas;" at bounding box center [372, 196] width 255 height 11
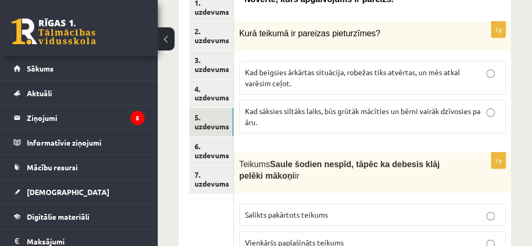
scroll to position [232, 0]
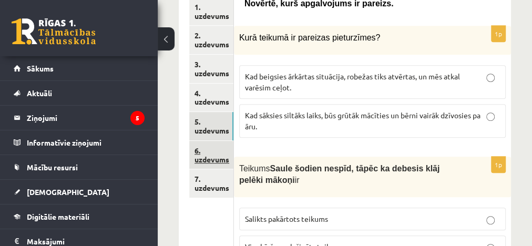
click at [211, 149] on link "6. uzdevums" at bounding box center [211, 155] width 44 height 28
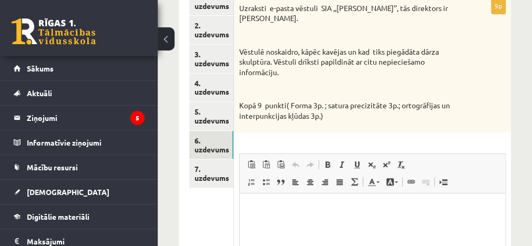
scroll to position [218, 0]
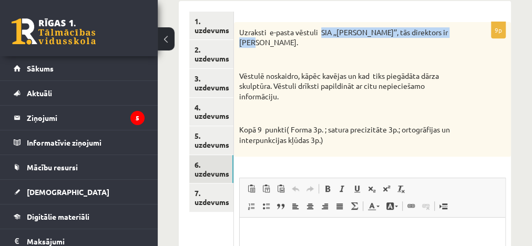
drag, startPoint x: 320, startPoint y: 29, endPoint x: 326, endPoint y: 38, distance: 10.9
click at [326, 38] on p "Uzraksti e-pasta vēstuli SIA ,,Puķīte’’, tās direktors ir Ingus Auza." at bounding box center [346, 37] width 214 height 20
copy p "SIA ,,Puķīte’’, tās direktors ir Ingus Auza."
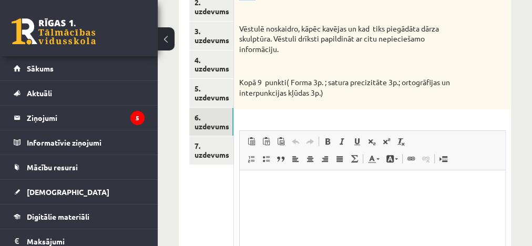
scroll to position [267, 0]
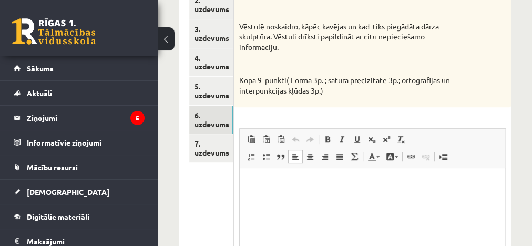
click at [379, 178] on html at bounding box center [371, 184] width 265 height 32
click at [303, 185] on p "**********" at bounding box center [372, 184] width 245 height 11
click at [275, 202] on p "**********" at bounding box center [372, 202] width 245 height 11
click at [331, 205] on p "**********" at bounding box center [372, 202] width 245 height 11
click at [249, 186] on html "**********" at bounding box center [371, 210] width 265 height 85
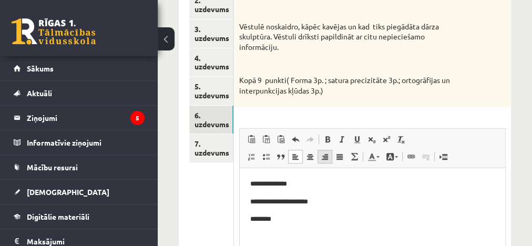
click at [326, 156] on span at bounding box center [325, 156] width 8 height 8
click at [249, 200] on html "**********" at bounding box center [371, 210] width 265 height 85
click at [323, 156] on span at bounding box center [325, 156] width 8 height 8
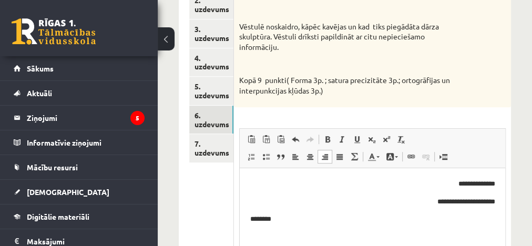
click at [261, 228] on body "**********" at bounding box center [372, 211] width 244 height 64
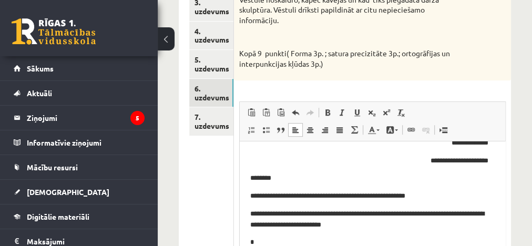
scroll to position [14, 0]
click at [321, 228] on p "**********" at bounding box center [369, 220] width 238 height 22
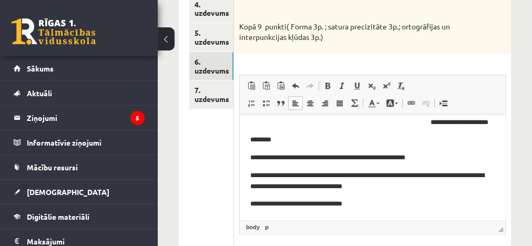
scroll to position [26, 0]
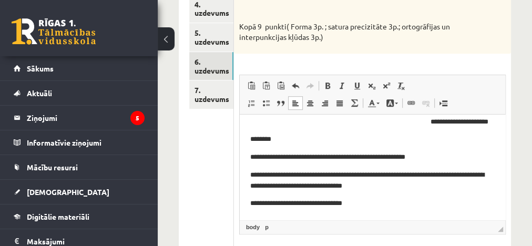
click at [392, 204] on p "**********" at bounding box center [369, 203] width 238 height 11
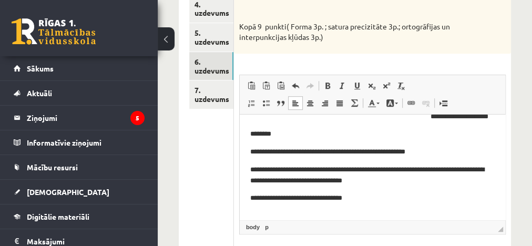
click at [297, 180] on p "**********" at bounding box center [369, 175] width 238 height 22
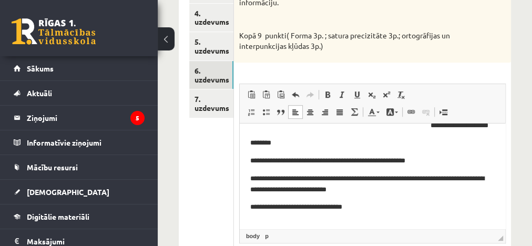
scroll to position [314, 0]
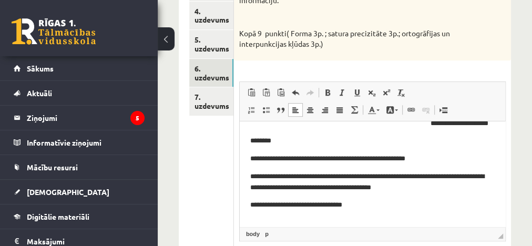
click at [368, 204] on p "**********" at bounding box center [369, 205] width 238 height 11
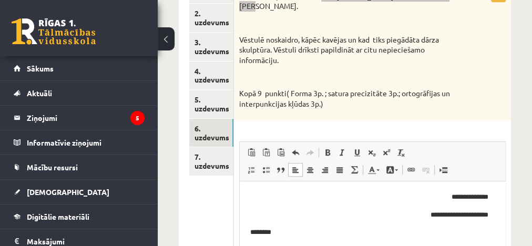
scroll to position [253, 0]
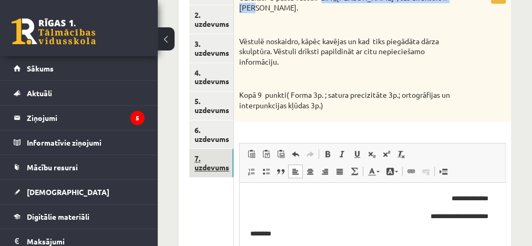
click at [211, 169] on link "7. uzdevums" at bounding box center [211, 163] width 44 height 28
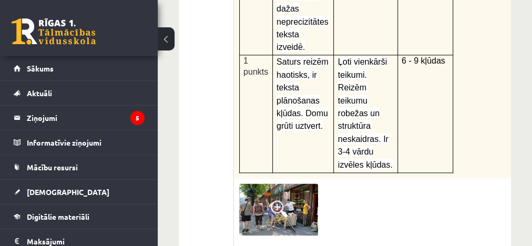
scroll to position [652, 0]
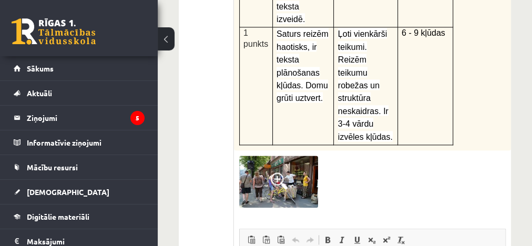
click at [277, 172] on span at bounding box center [279, 180] width 17 height 17
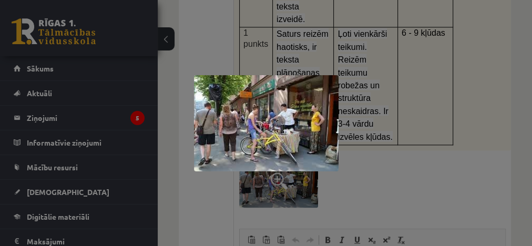
click at [384, 109] on div at bounding box center [266, 123] width 532 height 246
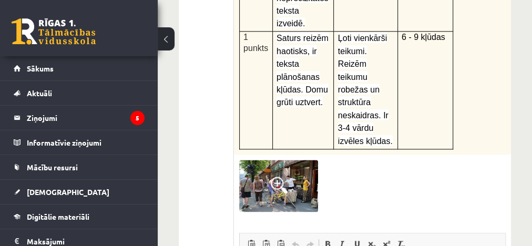
scroll to position [672, 0]
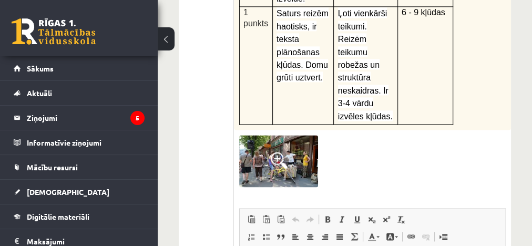
click at [285, 135] on img at bounding box center [278, 161] width 79 height 53
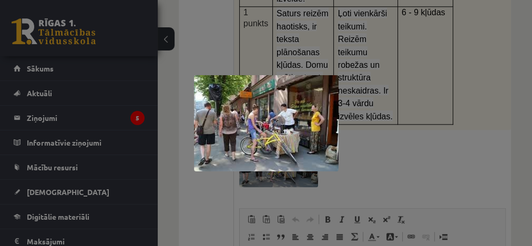
click at [285, 87] on img at bounding box center [266, 123] width 145 height 96
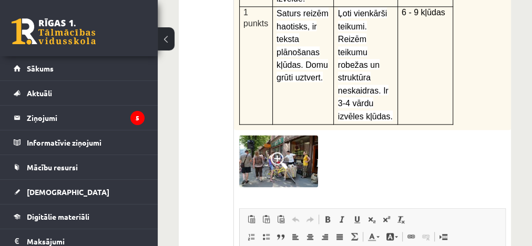
click at [282, 135] on img at bounding box center [278, 161] width 79 height 53
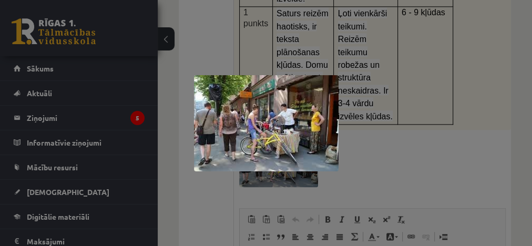
click at [273, 101] on img at bounding box center [266, 123] width 145 height 96
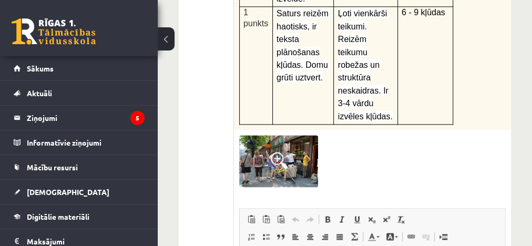
click at [283, 135] on img at bounding box center [278, 161] width 79 height 53
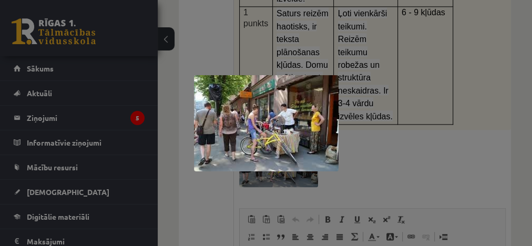
click at [292, 130] on img at bounding box center [266, 123] width 145 height 96
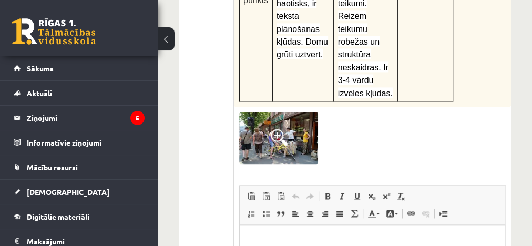
scroll to position [698, 0]
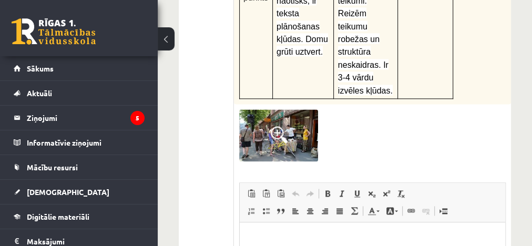
click at [282, 126] on span at bounding box center [279, 134] width 17 height 17
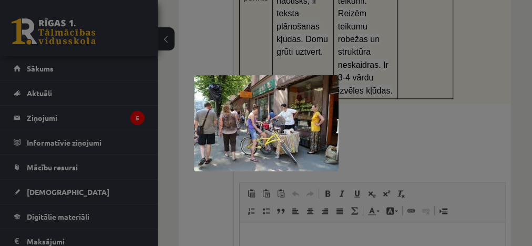
click at [376, 171] on div at bounding box center [266, 123] width 532 height 246
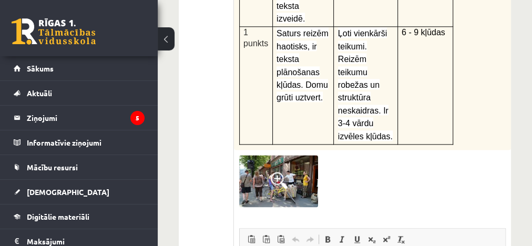
scroll to position [654, 0]
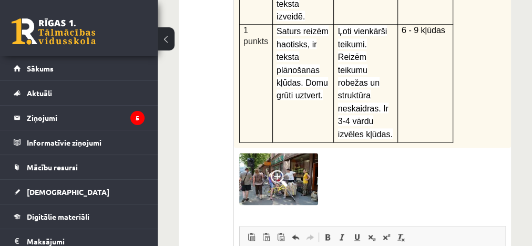
click at [276, 170] on span at bounding box center [279, 178] width 17 height 17
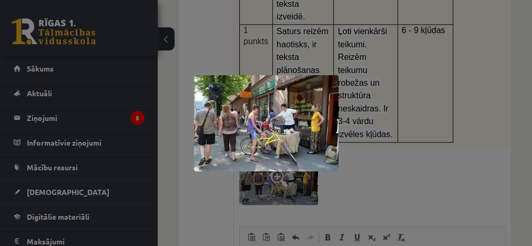
click at [350, 86] on div at bounding box center [266, 123] width 532 height 246
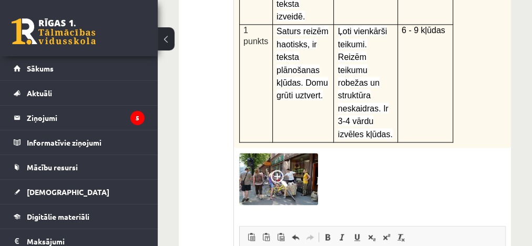
click at [276, 170] on span at bounding box center [279, 178] width 17 height 17
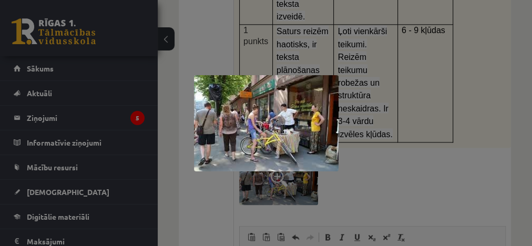
click at [360, 97] on div at bounding box center [266, 123] width 532 height 246
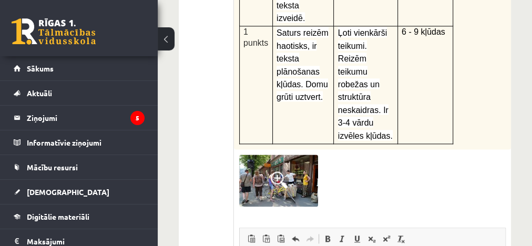
drag, startPoint x: 469, startPoint y: 293, endPoint x: 384, endPoint y: 296, distance: 84.6
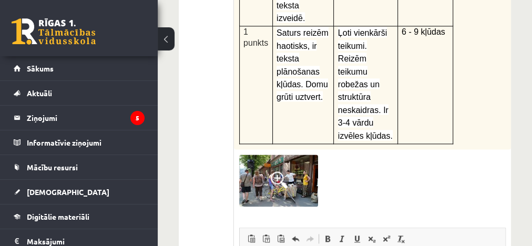
drag, startPoint x: 292, startPoint y: 321, endPoint x: 415, endPoint y: 316, distance: 123.0
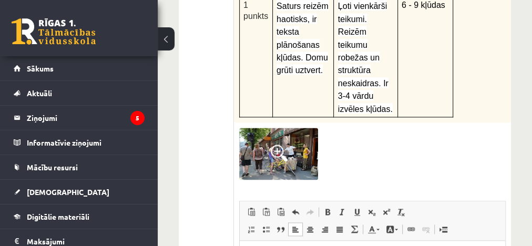
scroll to position [682, 0]
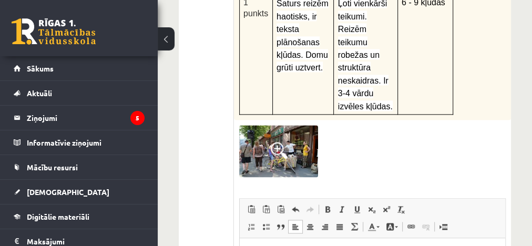
click at [298, 125] on img at bounding box center [278, 151] width 79 height 53
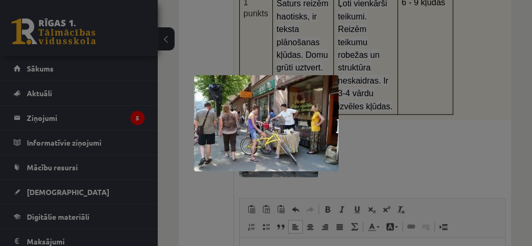
click at [381, 77] on div at bounding box center [266, 123] width 532 height 246
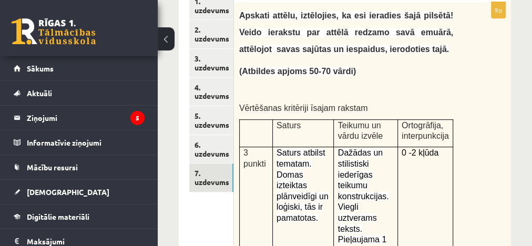
scroll to position [250, 0]
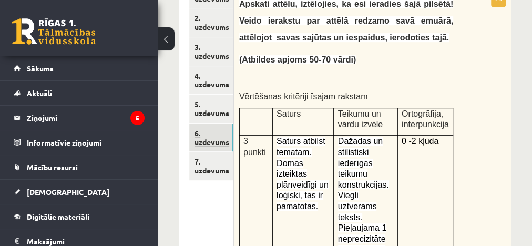
click at [216, 138] on link "6. uzdevums" at bounding box center [211, 137] width 44 height 28
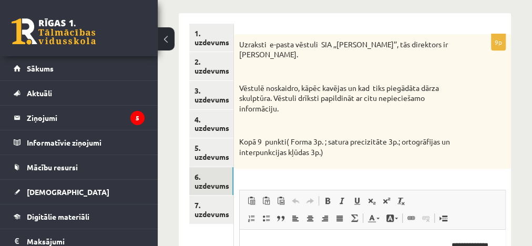
scroll to position [202, 0]
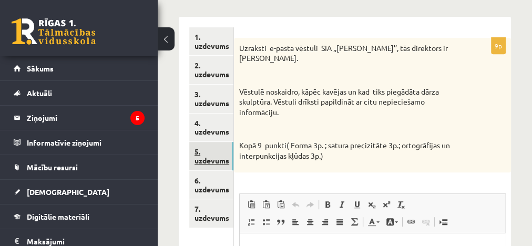
click at [194, 156] on link "5. uzdevums" at bounding box center [211, 156] width 44 height 28
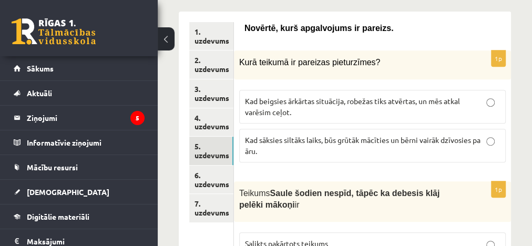
scroll to position [255, 0]
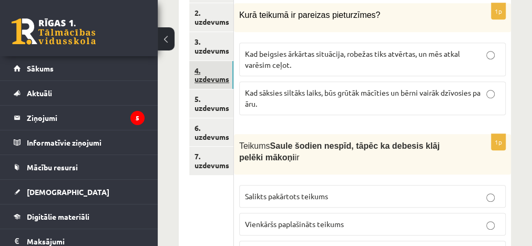
click at [199, 74] on link "4. uzdevums" at bounding box center [211, 75] width 44 height 28
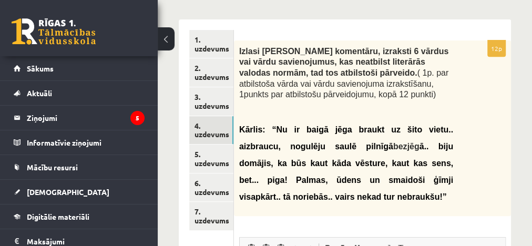
scroll to position [167, 0]
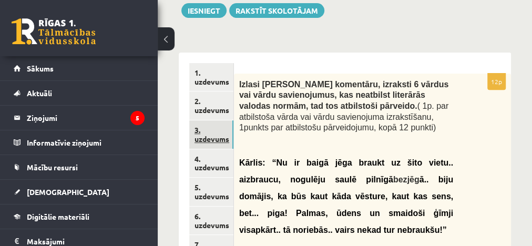
click at [202, 139] on link "3. uzdevums" at bounding box center [211, 134] width 44 height 28
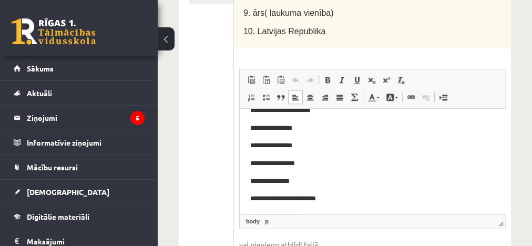
scroll to position [0, 0]
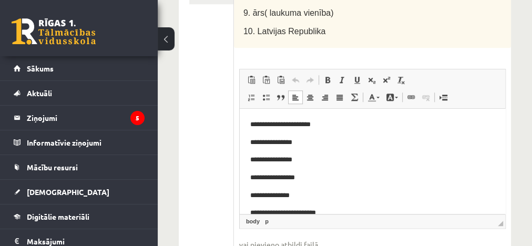
drag, startPoint x: 501, startPoint y: 146, endPoint x: 752, endPoint y: 231, distance: 265.7
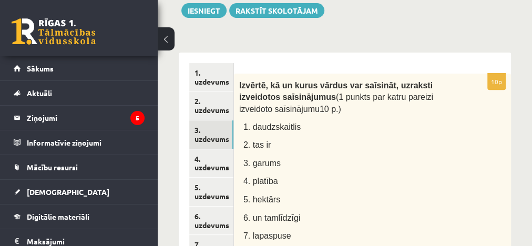
scroll to position [145, 0]
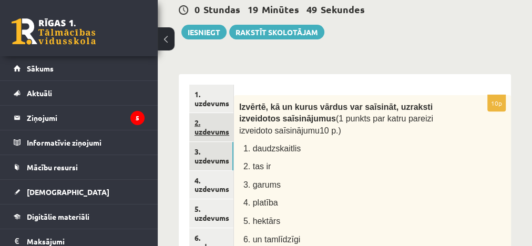
click at [198, 133] on link "2. uzdevums" at bounding box center [211, 127] width 44 height 28
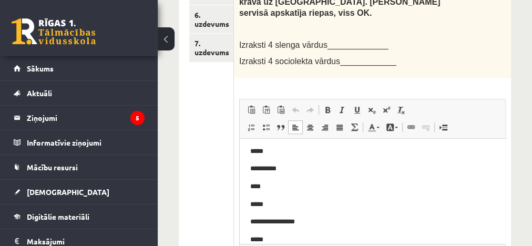
scroll to position [0, 0]
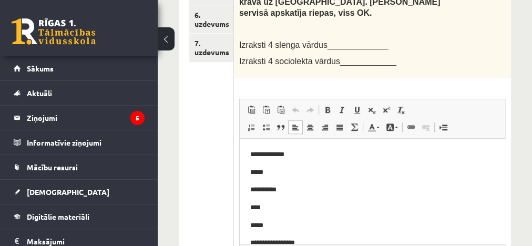
drag, startPoint x: 502, startPoint y: 181, endPoint x: 765, endPoint y: 218, distance: 265.3
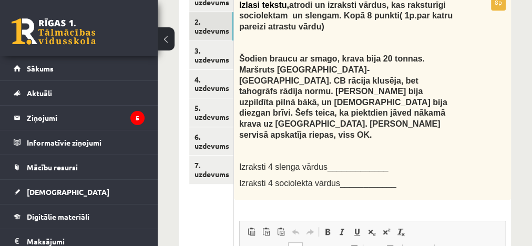
scroll to position [246, 0]
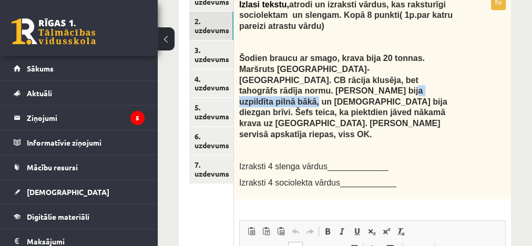
drag, startPoint x: 368, startPoint y: 79, endPoint x: 440, endPoint y: 80, distance: 72.0
click at [440, 80] on span "Šodien braucu ar smago, krava bija 20 tonnas. Maršruts Rīga-Liepāja. CB rācija …" at bounding box center [343, 96] width 208 height 85
copy span "ceļi bija diezgan brīvi"
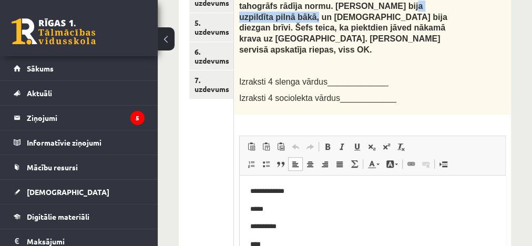
scroll to position [332, 0]
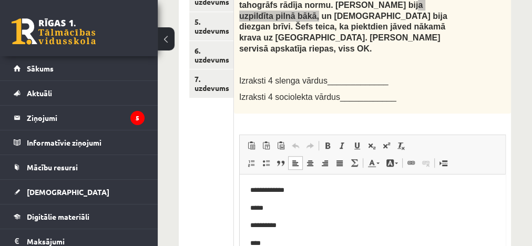
click at [287, 225] on p "**********" at bounding box center [369, 225] width 238 height 11
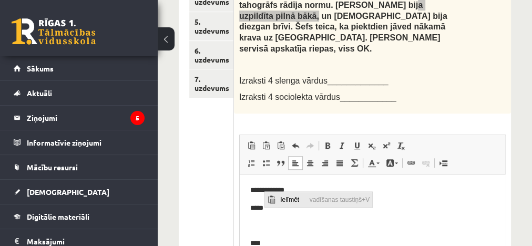
click at [293, 200] on span "Ielīmēt" at bounding box center [291, 199] width 29 height 15
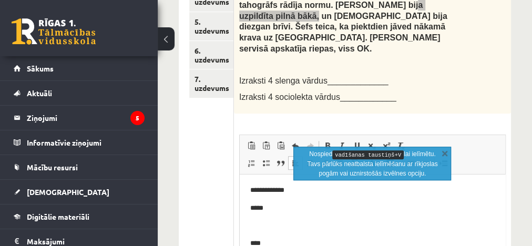
click at [271, 222] on p "Bagātinātā teksta redaktors, wiswyg-editor-user-answer-47024772339000" at bounding box center [369, 225] width 238 height 11
drag, startPoint x: 327, startPoint y: 228, endPoint x: 247, endPoint y: 229, distance: 79.3
click at [329, 139] on link "Treknraksts Klaviatūras saīsne vadīšanas taustiņš+B" at bounding box center [327, 146] width 15 height 14
click at [320, 228] on p "**********" at bounding box center [369, 225] width 238 height 11
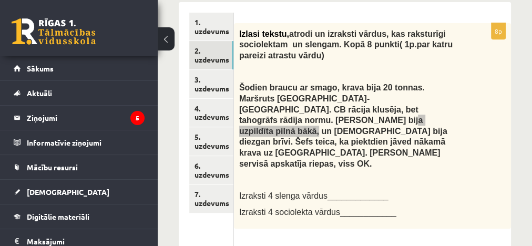
scroll to position [195, 0]
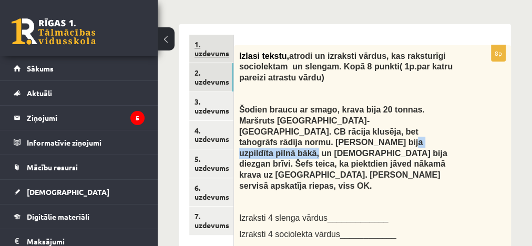
click at [219, 53] on link "1. uzdevums" at bounding box center [211, 49] width 44 height 28
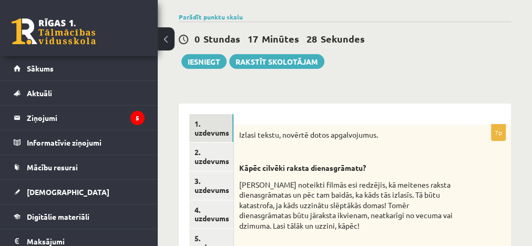
scroll to position [121, 0]
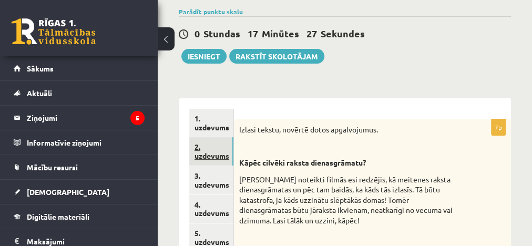
click at [216, 151] on link "2. uzdevums" at bounding box center [211, 151] width 44 height 28
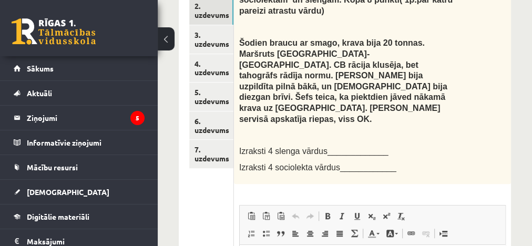
scroll to position [255, 0]
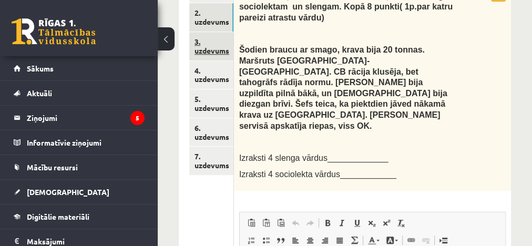
click at [200, 41] on link "3. uzdevums" at bounding box center [211, 46] width 44 height 28
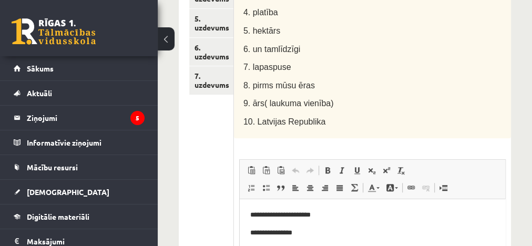
scroll to position [259, 0]
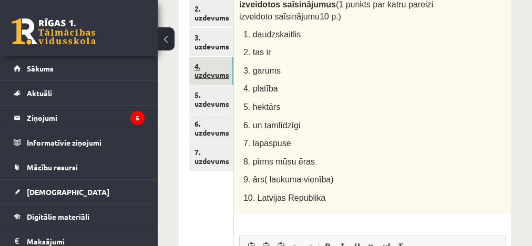
click at [228, 71] on link "4. uzdevums" at bounding box center [211, 71] width 44 height 28
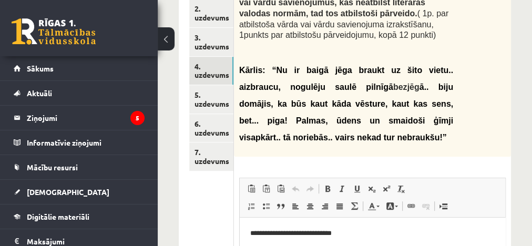
scroll to position [0, 0]
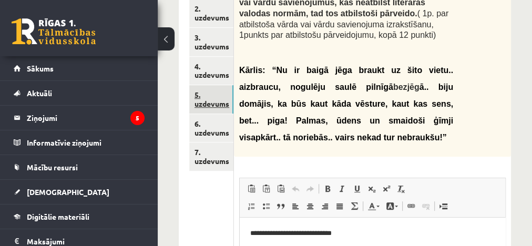
click at [201, 100] on link "5. uzdevums" at bounding box center [211, 99] width 44 height 28
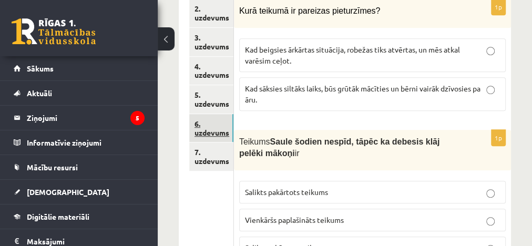
click at [216, 126] on link "6. uzdevums" at bounding box center [211, 128] width 44 height 28
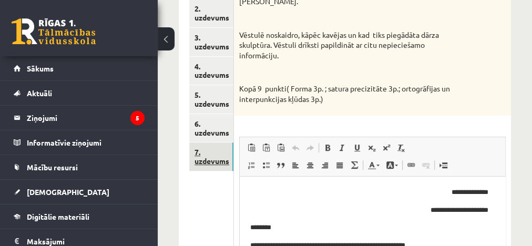
click at [205, 155] on link "7. uzdevums" at bounding box center [211, 156] width 44 height 28
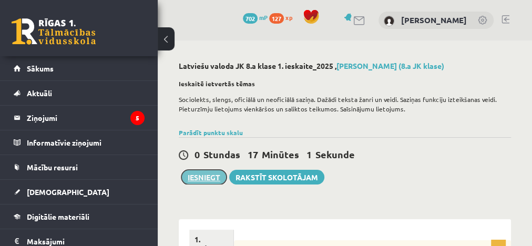
click at [201, 178] on button "Iesniegt" at bounding box center [203, 177] width 45 height 15
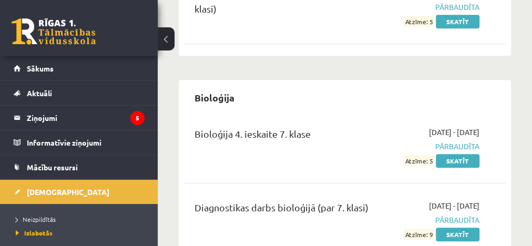
scroll to position [280, 0]
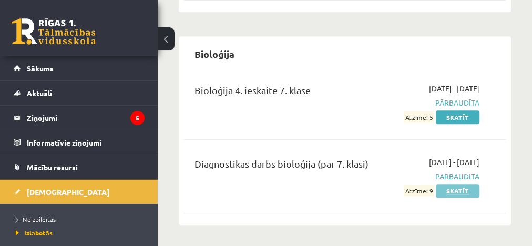
click at [458, 187] on link "Skatīt" at bounding box center [458, 191] width 44 height 14
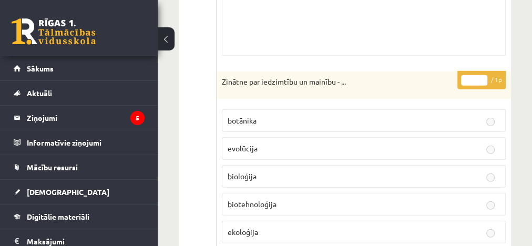
scroll to position [1056, 0]
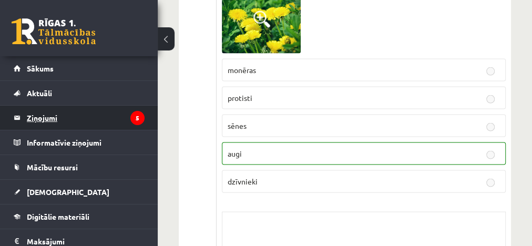
click at [46, 115] on legend "Ziņojumi 5" at bounding box center [86, 118] width 118 height 24
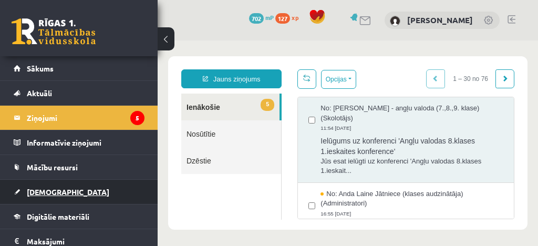
click at [45, 184] on link "[DEMOGRAPHIC_DATA]" at bounding box center [79, 192] width 131 height 24
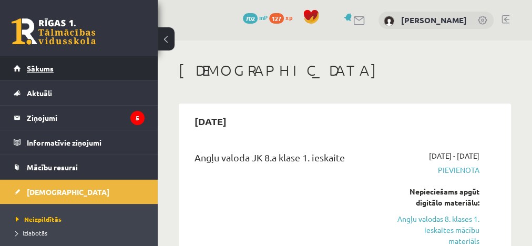
click at [33, 71] on span "Sākums" at bounding box center [40, 68] width 27 height 9
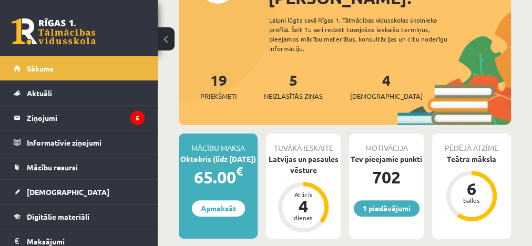
scroll to position [129, 0]
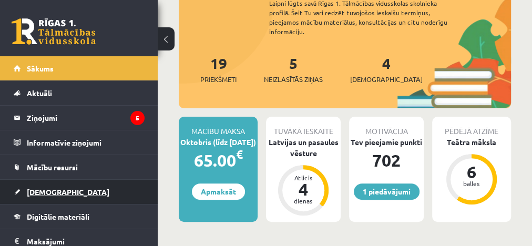
click at [43, 192] on span "[DEMOGRAPHIC_DATA]" at bounding box center [68, 191] width 82 height 9
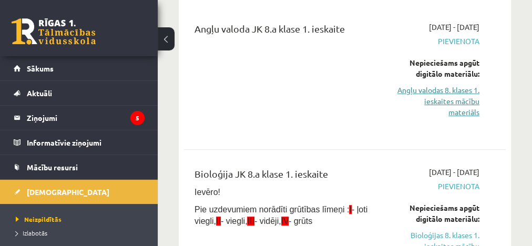
click at [429, 93] on link "Angļu valodas 8. klases 1. ieskaites mācību materiāls" at bounding box center [437, 101] width 85 height 33
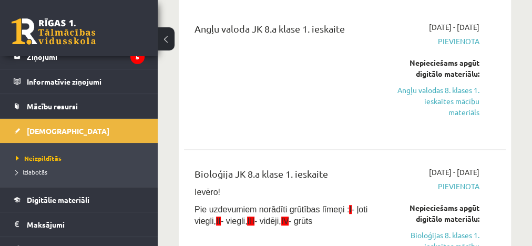
scroll to position [70, 0]
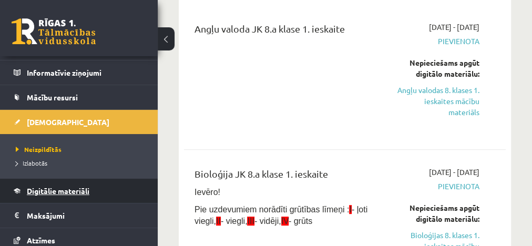
click at [77, 186] on span "Digitālie materiāli" at bounding box center [58, 190] width 63 height 9
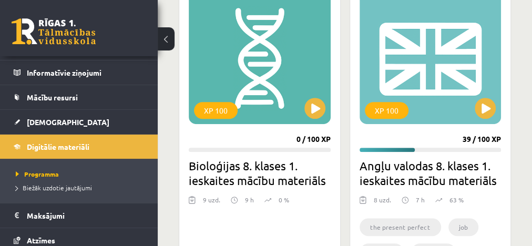
scroll to position [321, 0]
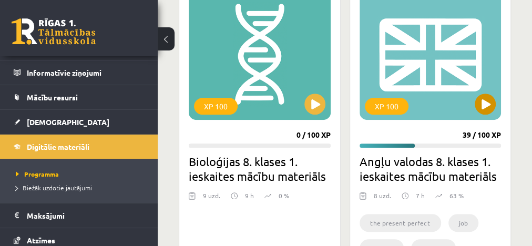
click at [472, 88] on div "XP 100" at bounding box center [430, 53] width 142 height 131
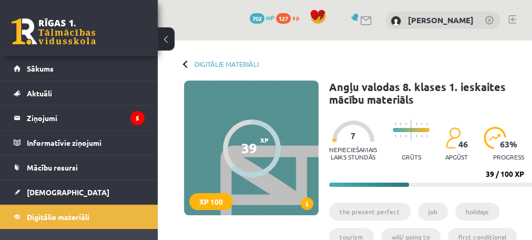
click at [515, 19] on link at bounding box center [512, 19] width 8 height 8
